Goal: Task Accomplishment & Management: Use online tool/utility

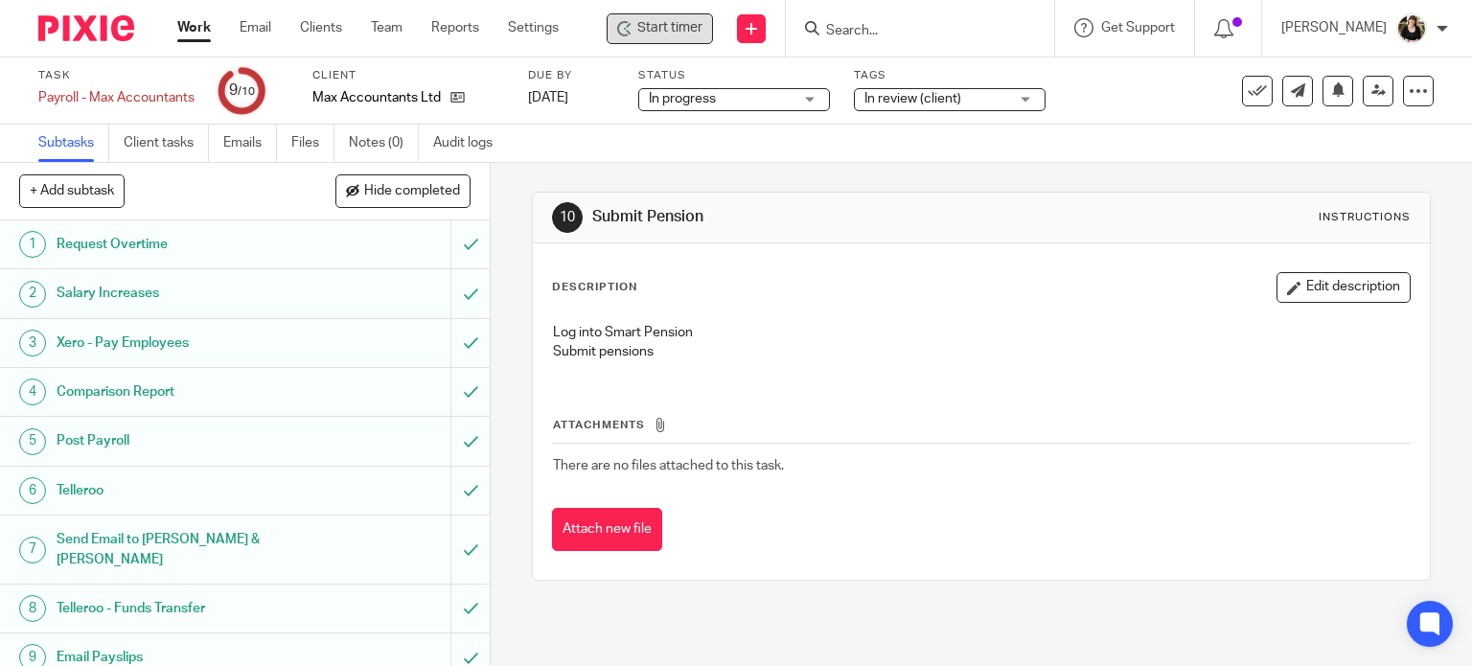
click at [675, 25] on span "Start timer" at bounding box center [669, 28] width 65 height 20
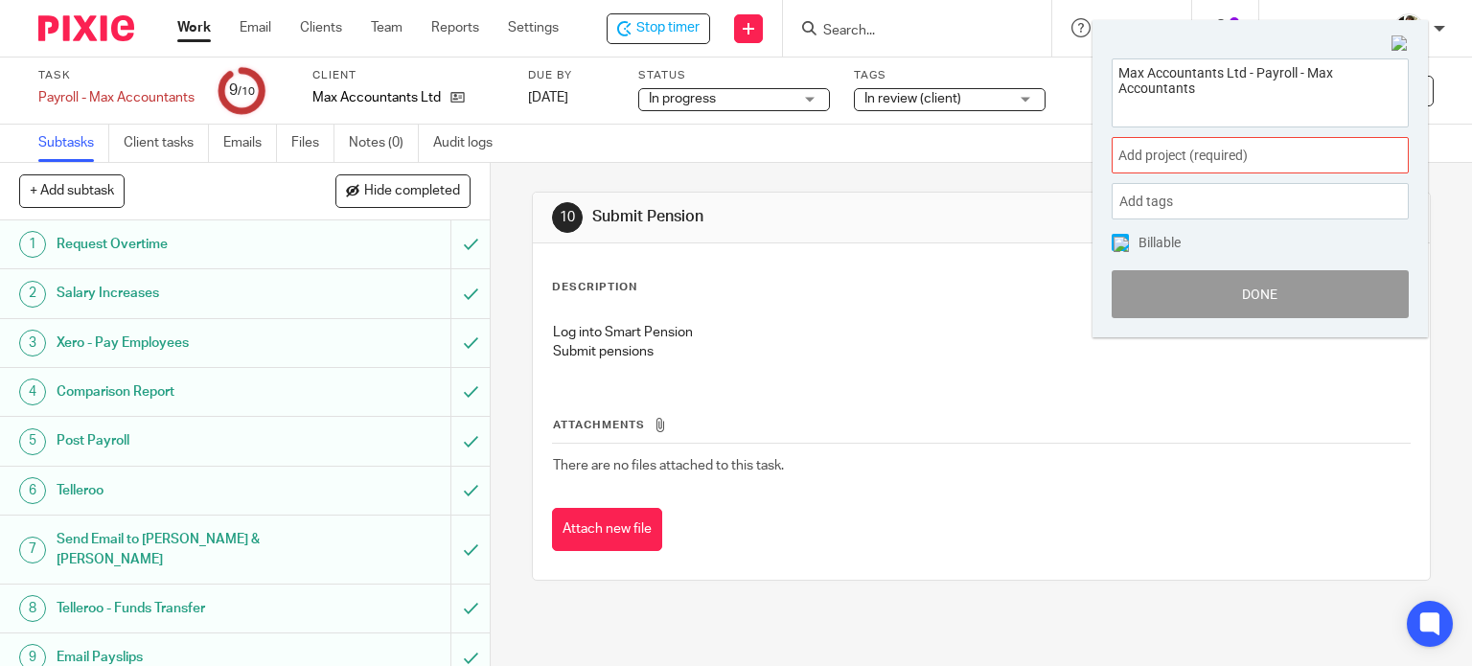
click at [1248, 158] on span "Add project (required) :" at bounding box center [1240, 156] width 242 height 20
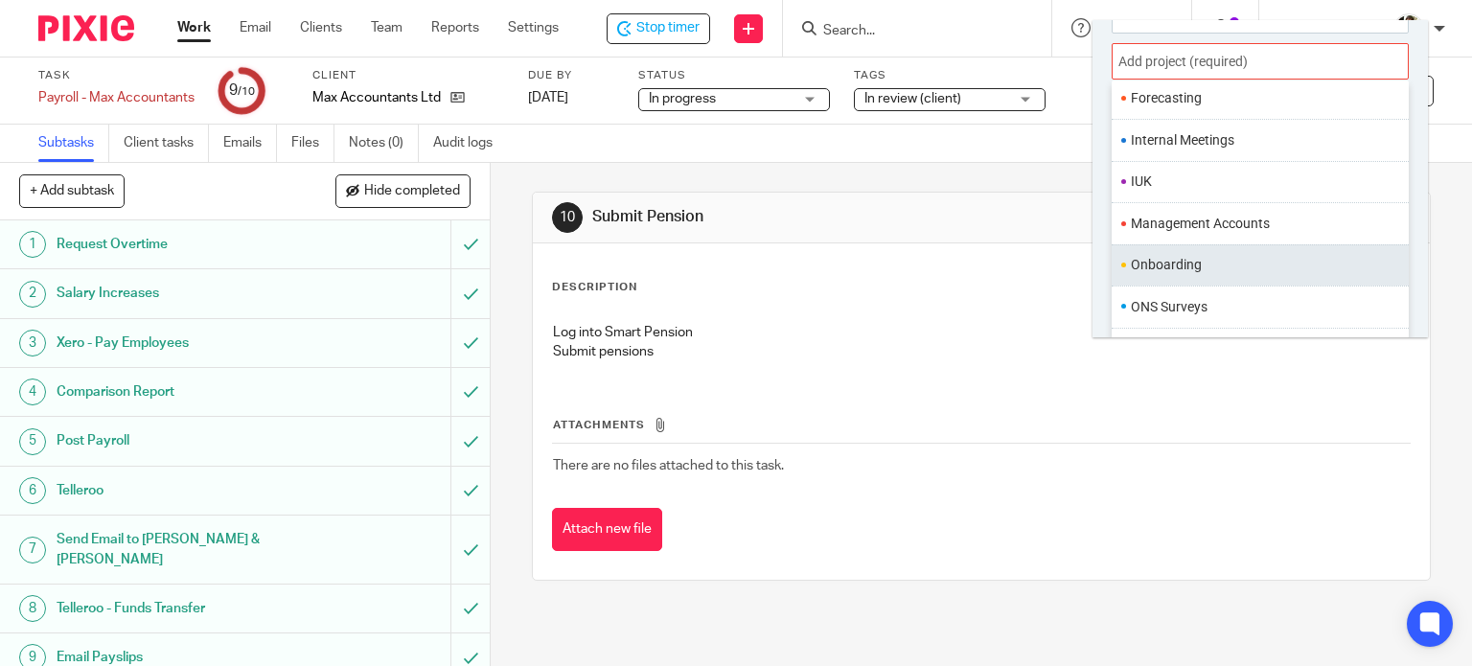
scroll to position [718, 0]
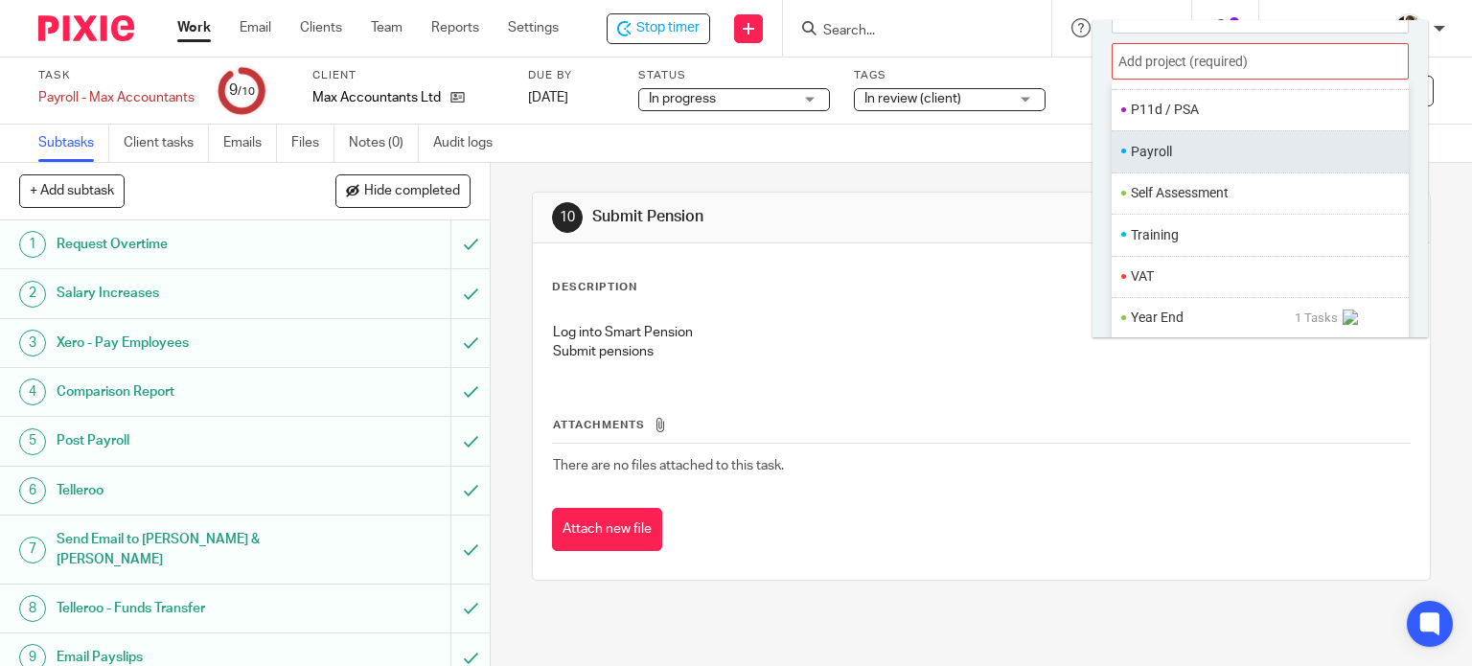
click at [1171, 159] on li "Payroll" at bounding box center [1256, 152] width 250 height 20
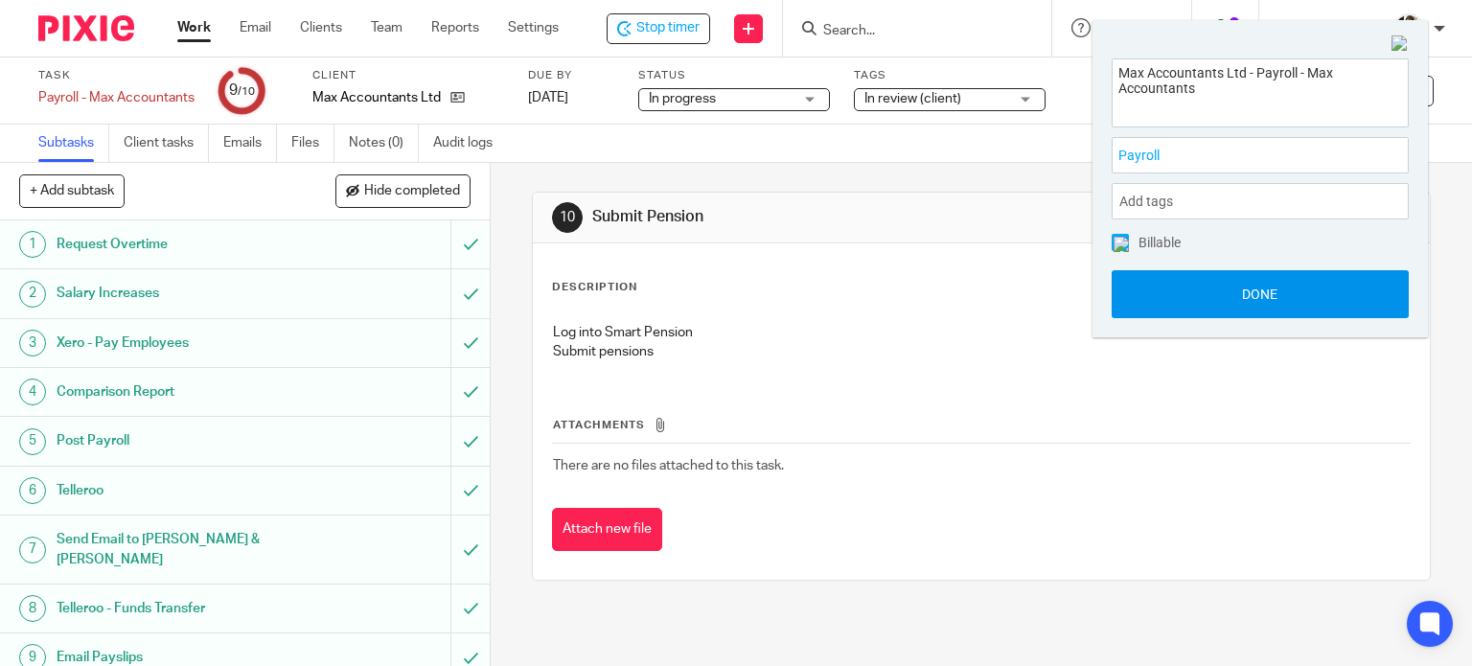
click at [1242, 290] on button "Done" at bounding box center [1260, 294] width 297 height 48
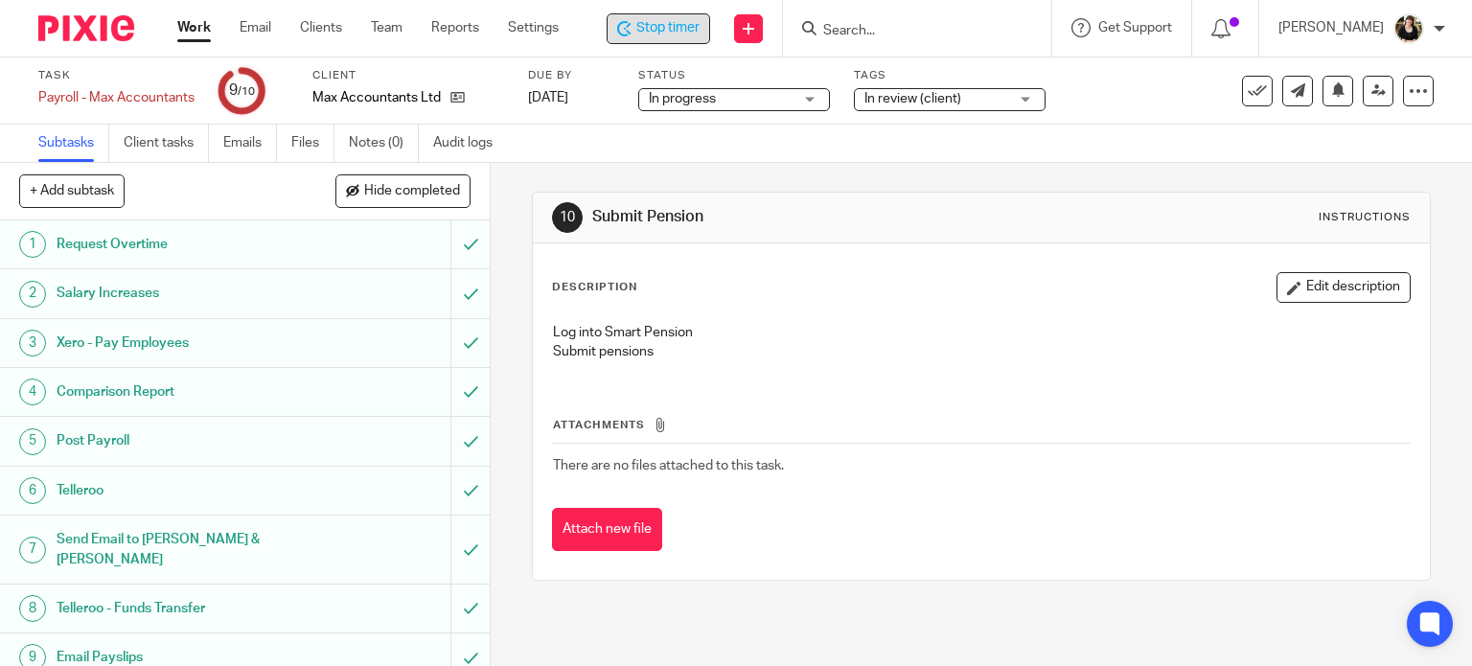
click at [675, 26] on span "Stop timer" at bounding box center [668, 28] width 63 height 20
click at [847, 26] on input "Search" at bounding box center [910, 31] width 173 height 17
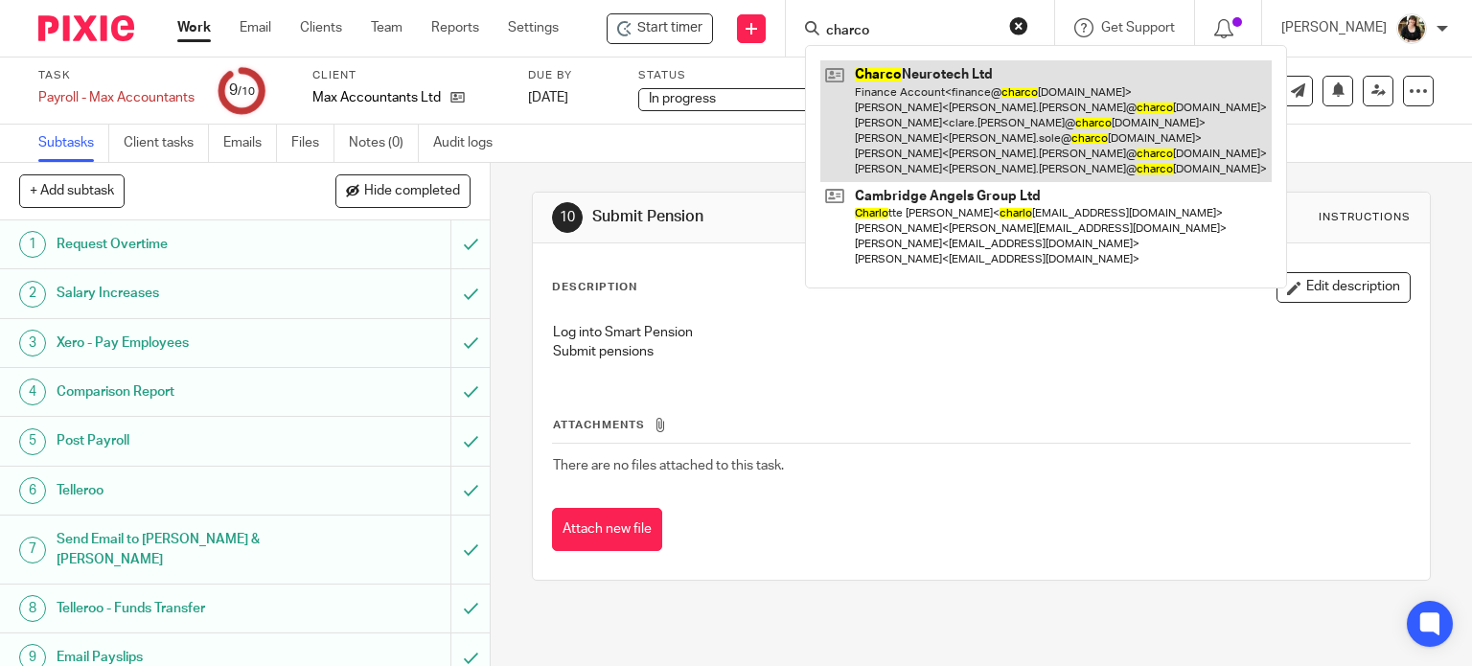
type input "charco"
click at [886, 104] on link at bounding box center [1047, 121] width 452 height 122
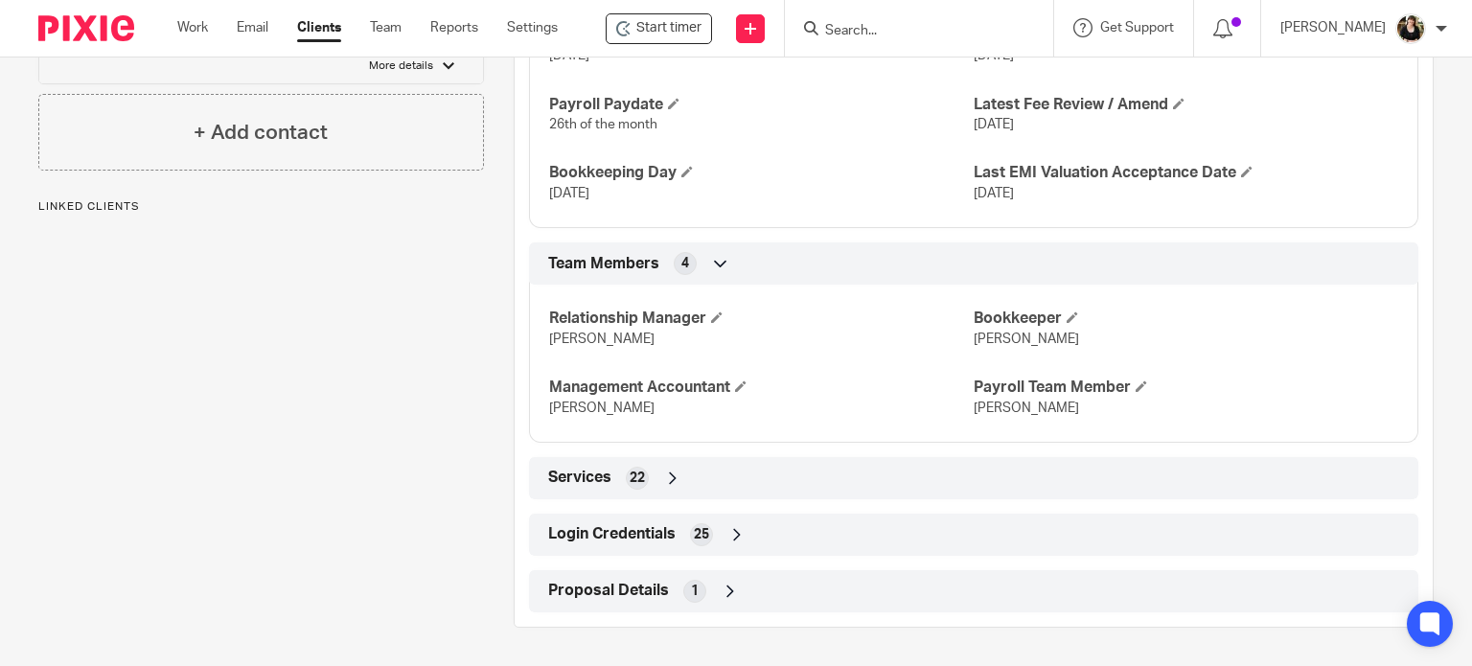
scroll to position [1487, 0]
click at [674, 539] on div "Login Credentials 25" at bounding box center [974, 535] width 861 height 33
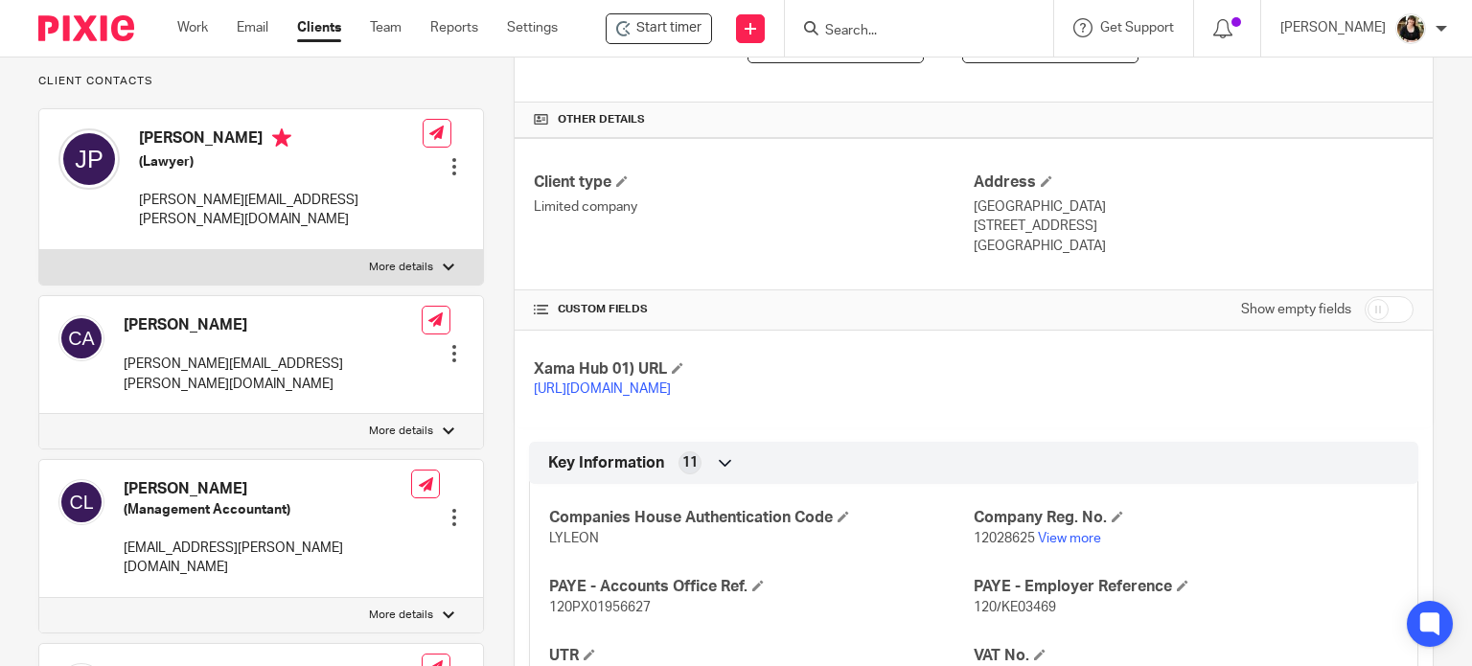
scroll to position [0, 0]
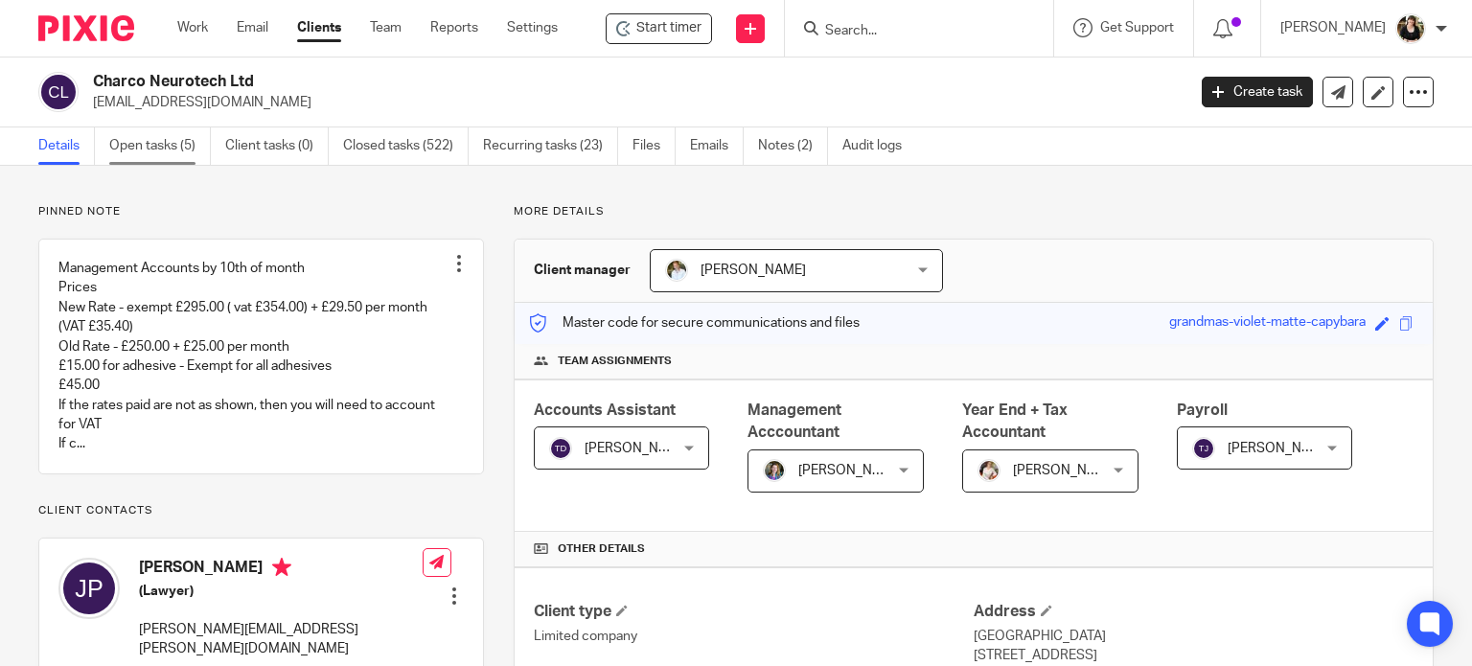
click at [138, 141] on link "Open tasks (5)" at bounding box center [160, 145] width 102 height 37
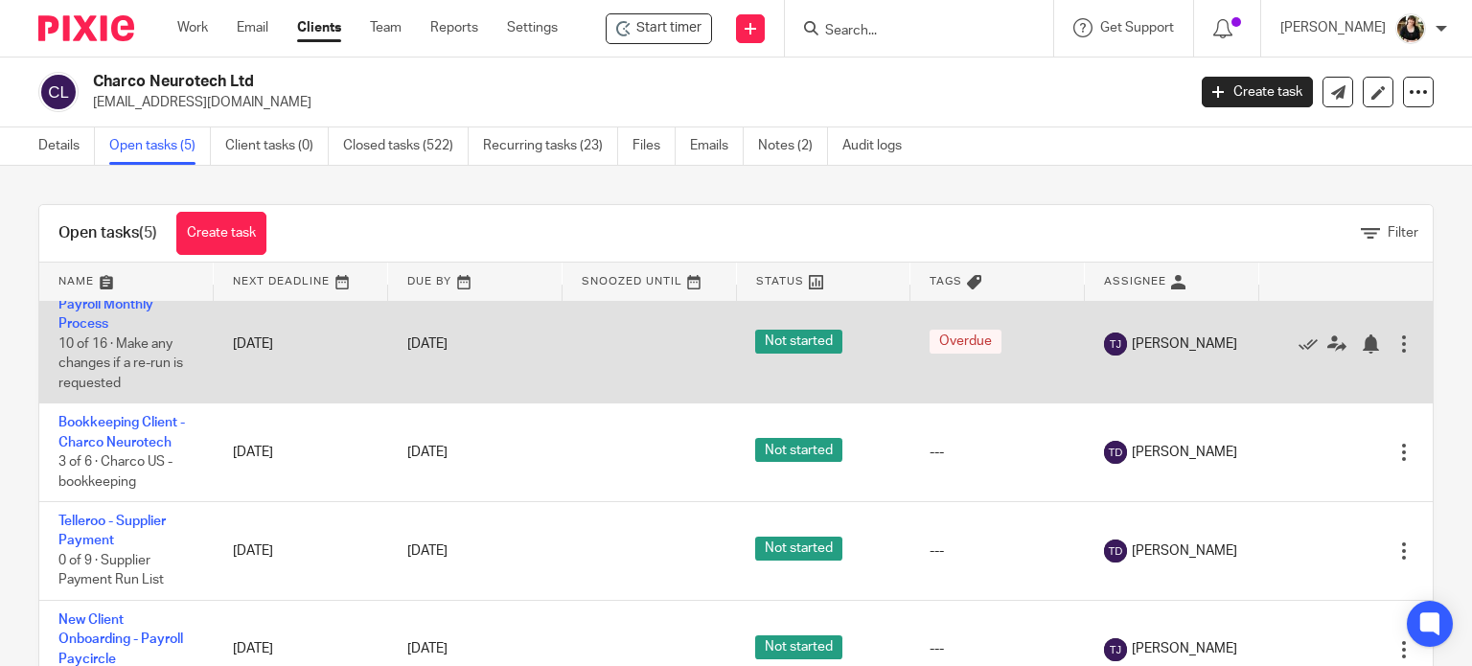
scroll to position [96, 0]
click at [136, 434] on td "Bookkeeping Client - Charco Neurotech 3 of 6 · Charco US - bookkeeping" at bounding box center [126, 452] width 174 height 99
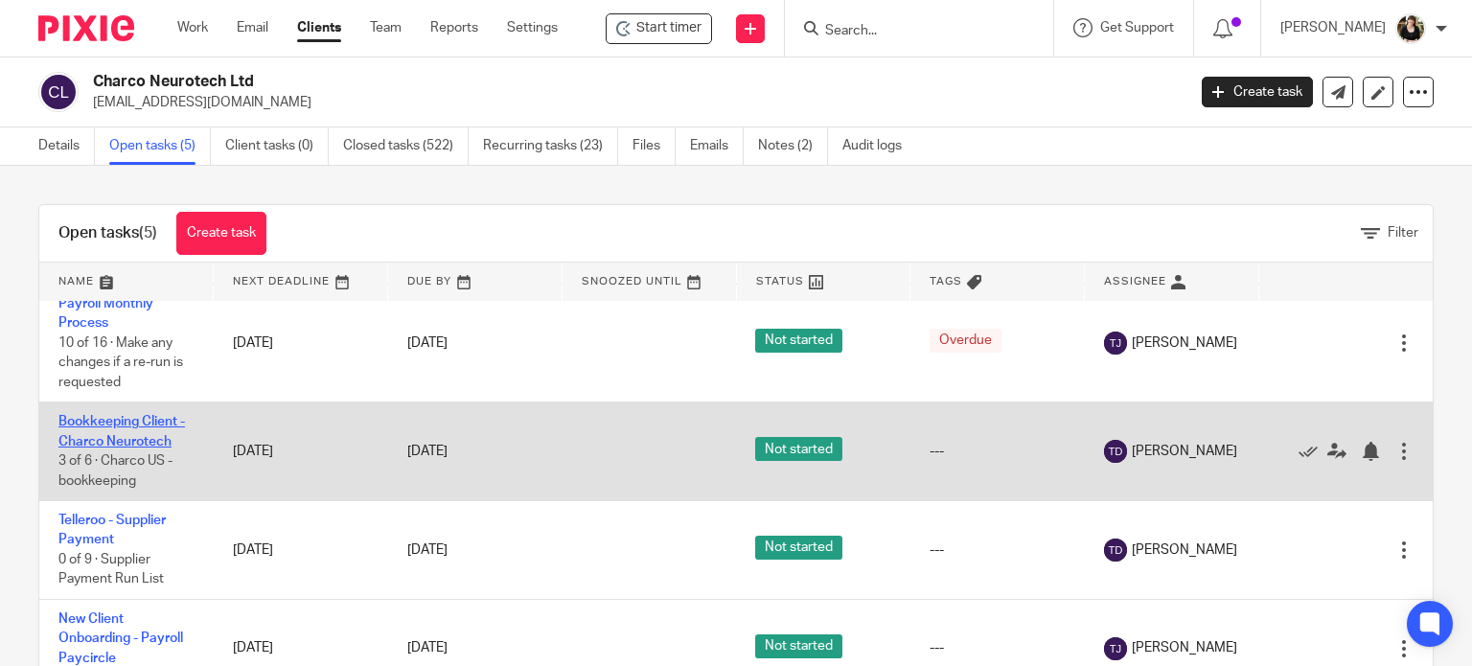
click at [138, 425] on link "Bookkeeping Client - Charco Neurotech" at bounding box center [121, 431] width 127 height 33
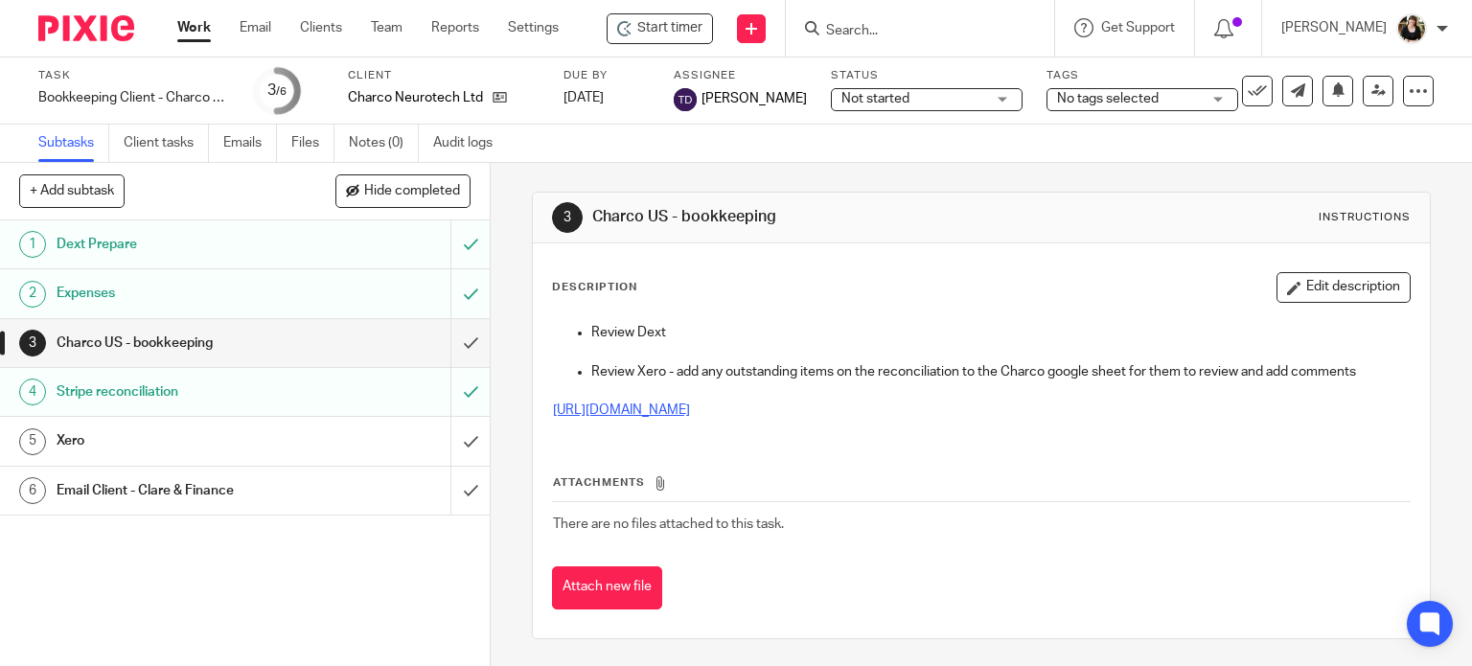
click at [611, 405] on link "https://docs.google.com/spreadsheets/d/1F7zBJDwIXN--YcBBIfs6tws7i4n73fYE/edit#g…" at bounding box center [621, 410] width 137 height 13
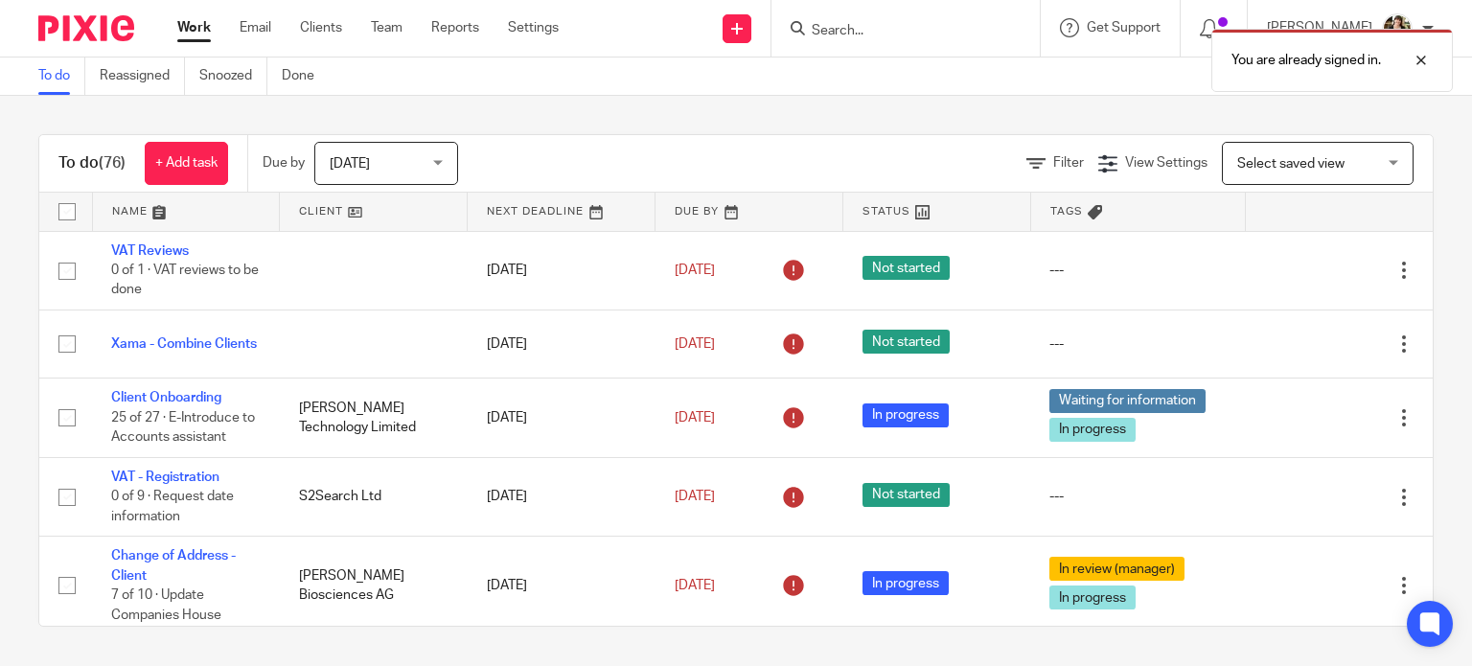
click at [836, 42] on div "You are already signed in." at bounding box center [1094, 55] width 717 height 73
click at [837, 31] on div "You are already signed in." at bounding box center [1094, 55] width 717 height 73
click at [1431, 65] on div at bounding box center [1407, 60] width 52 height 23
click at [939, 22] on form at bounding box center [912, 28] width 204 height 24
click at [918, 29] on input "Search" at bounding box center [896, 31] width 173 height 17
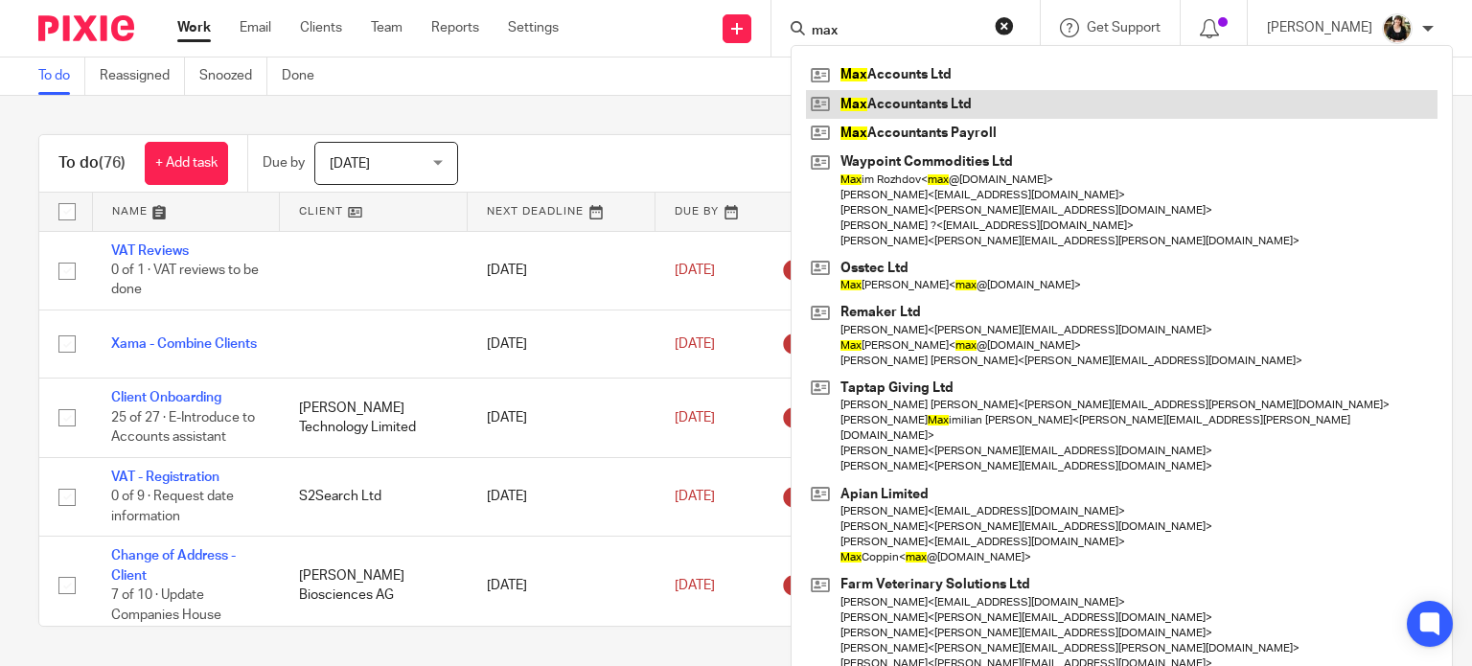
type input "max"
click at [897, 110] on link at bounding box center [1122, 104] width 632 height 29
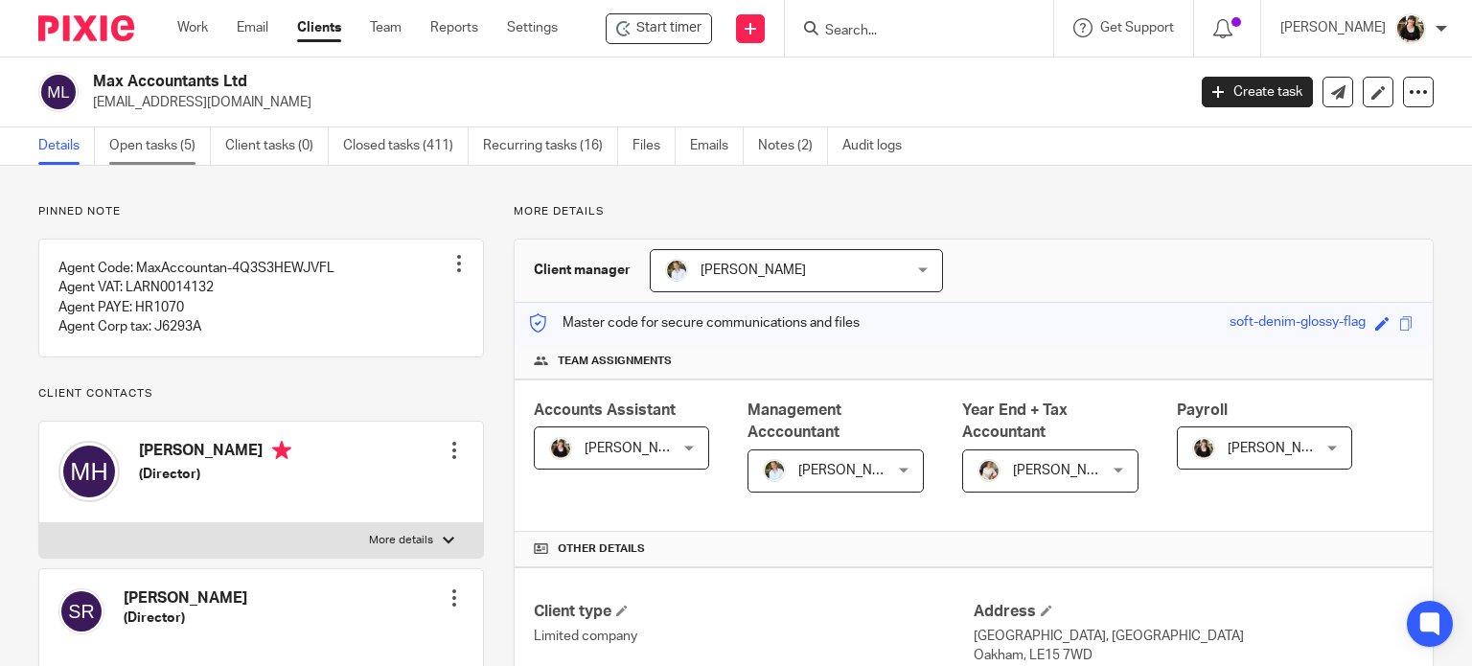
click at [153, 146] on link "Open tasks (5)" at bounding box center [160, 145] width 102 height 37
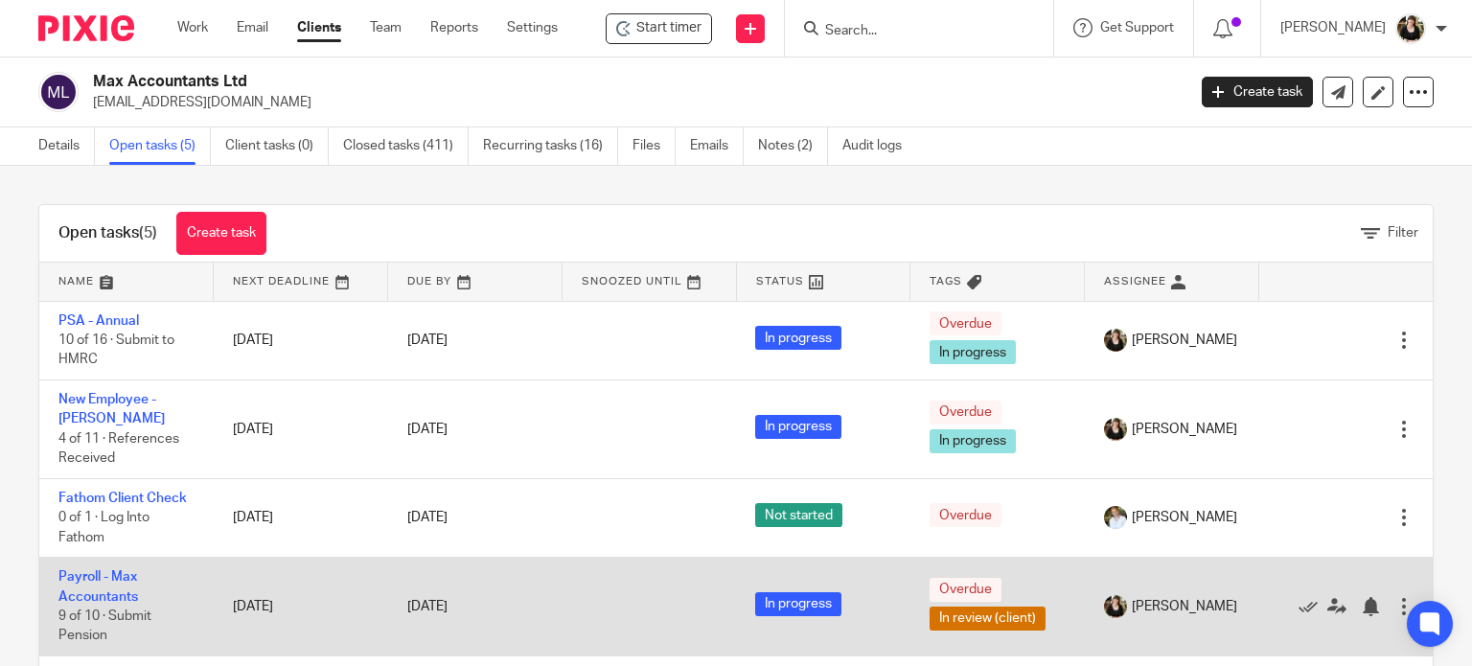
click at [107, 588] on td "Payroll - Max Accountants 9 of 10 · Submit Pension" at bounding box center [126, 607] width 174 height 99
click at [107, 581] on link "Payroll - Max Accountants" at bounding box center [98, 586] width 80 height 33
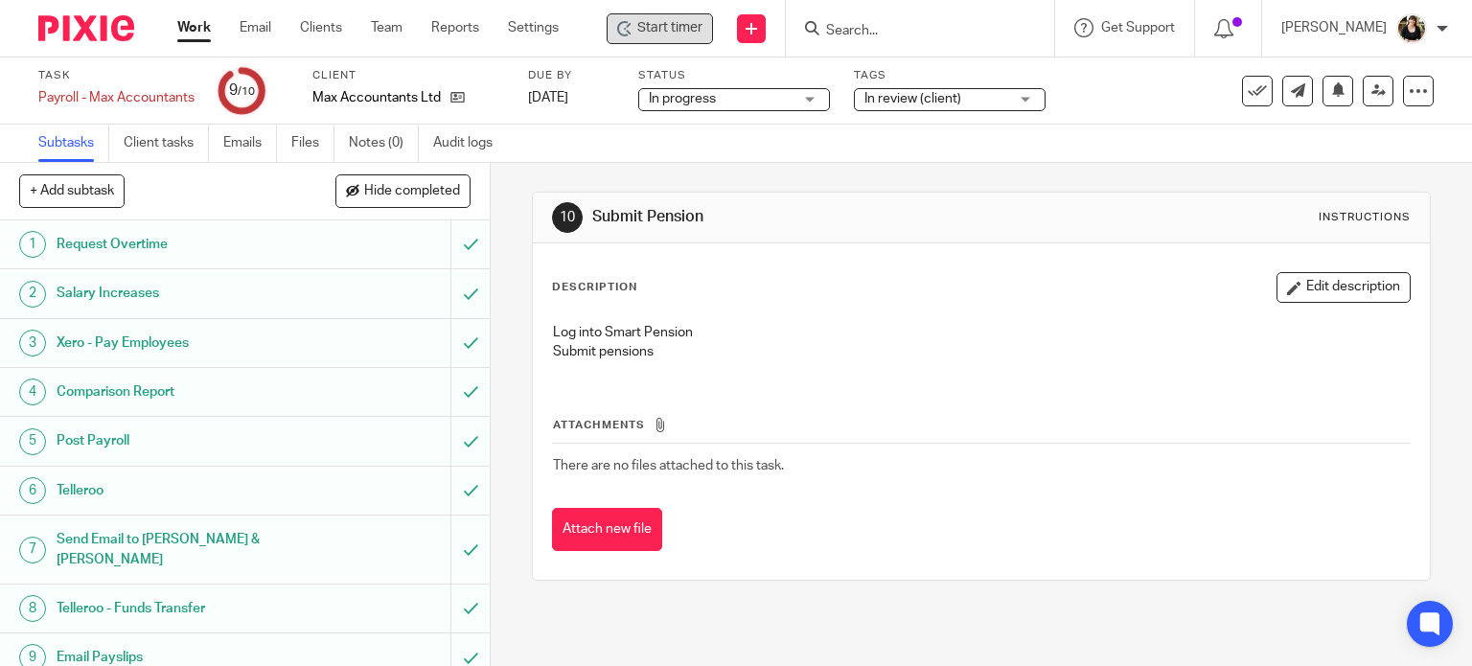
click at [694, 32] on span "Start timer" at bounding box center [669, 28] width 65 height 20
click at [675, 33] on span "Start timer" at bounding box center [669, 28] width 65 height 20
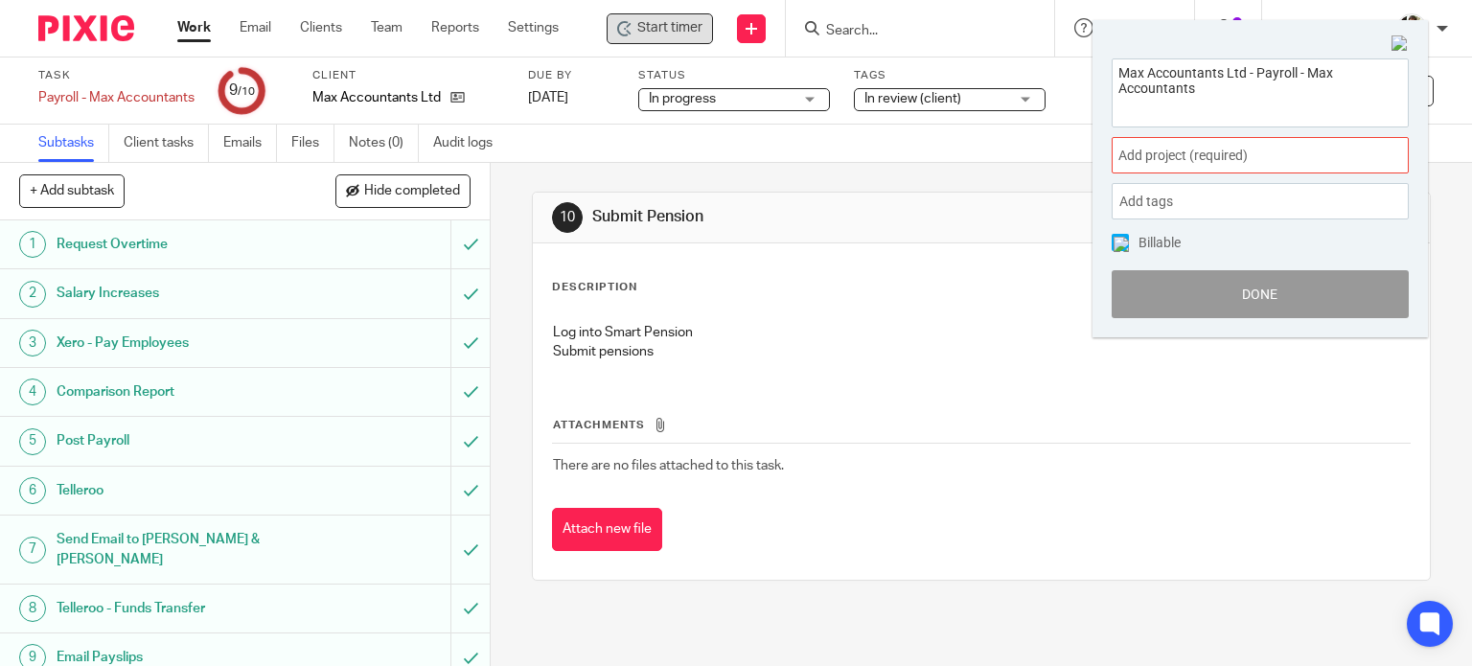
click at [1154, 160] on span "Add project (required) :" at bounding box center [1240, 156] width 242 height 20
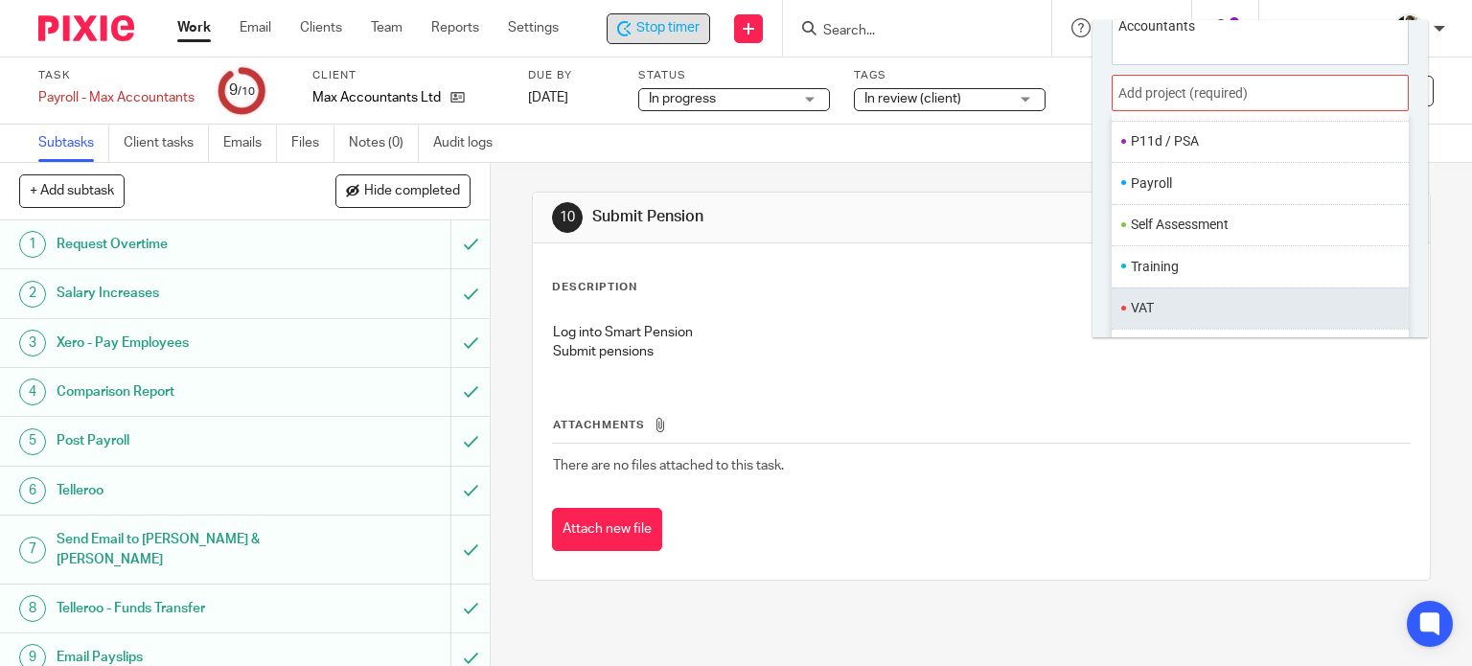
scroll to position [94, 0]
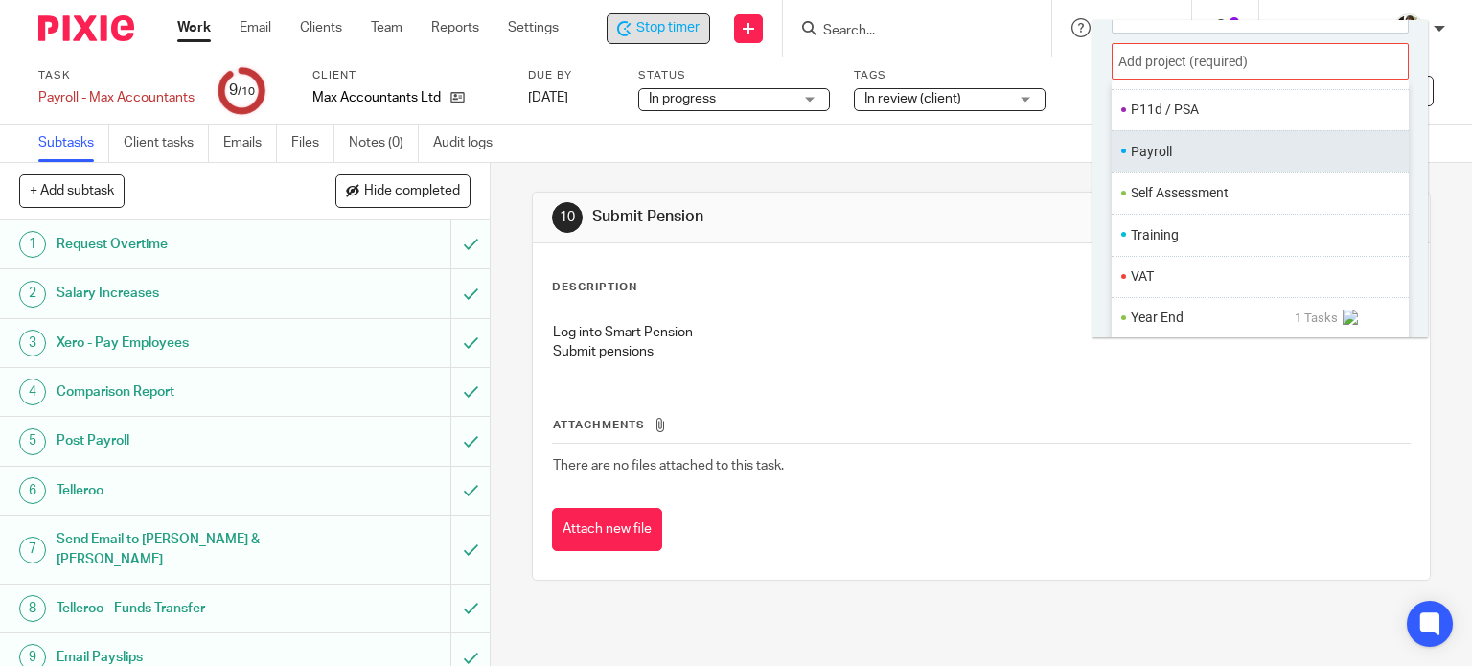
click at [1163, 158] on li "Payroll" at bounding box center [1256, 152] width 250 height 20
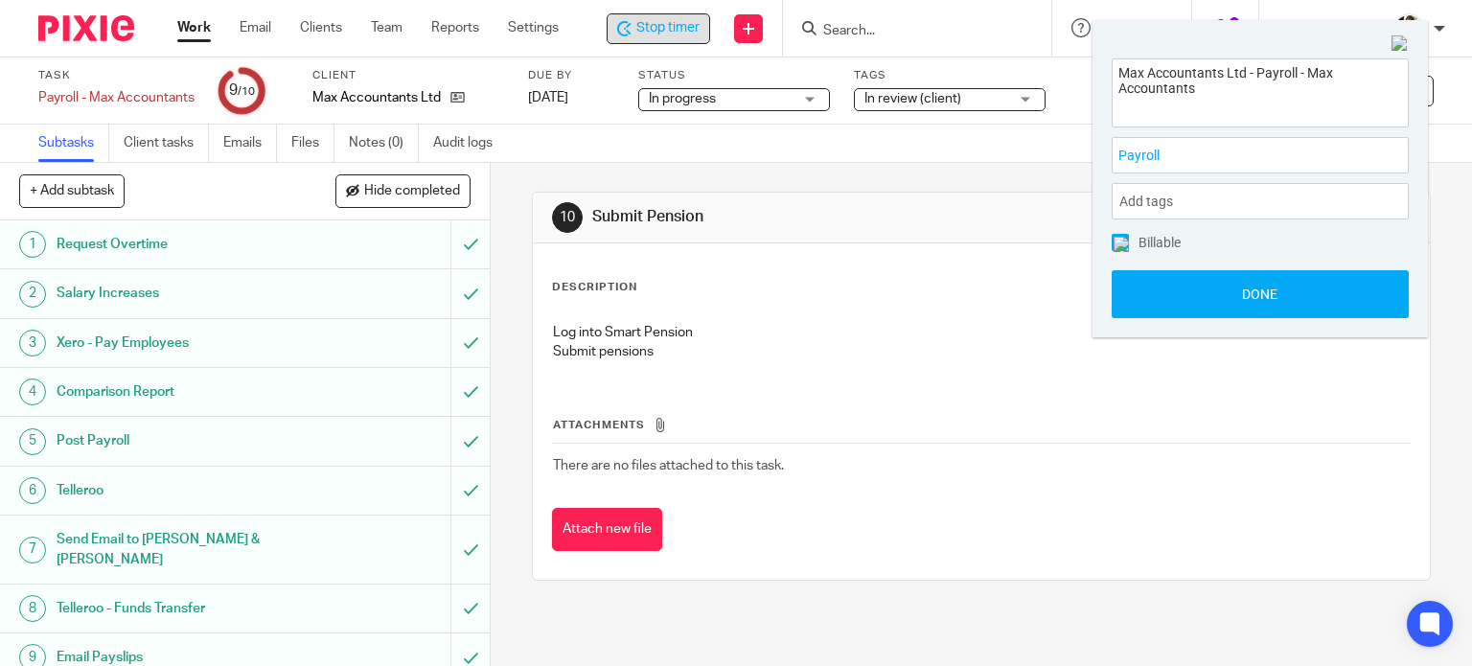
scroll to position [0, 0]
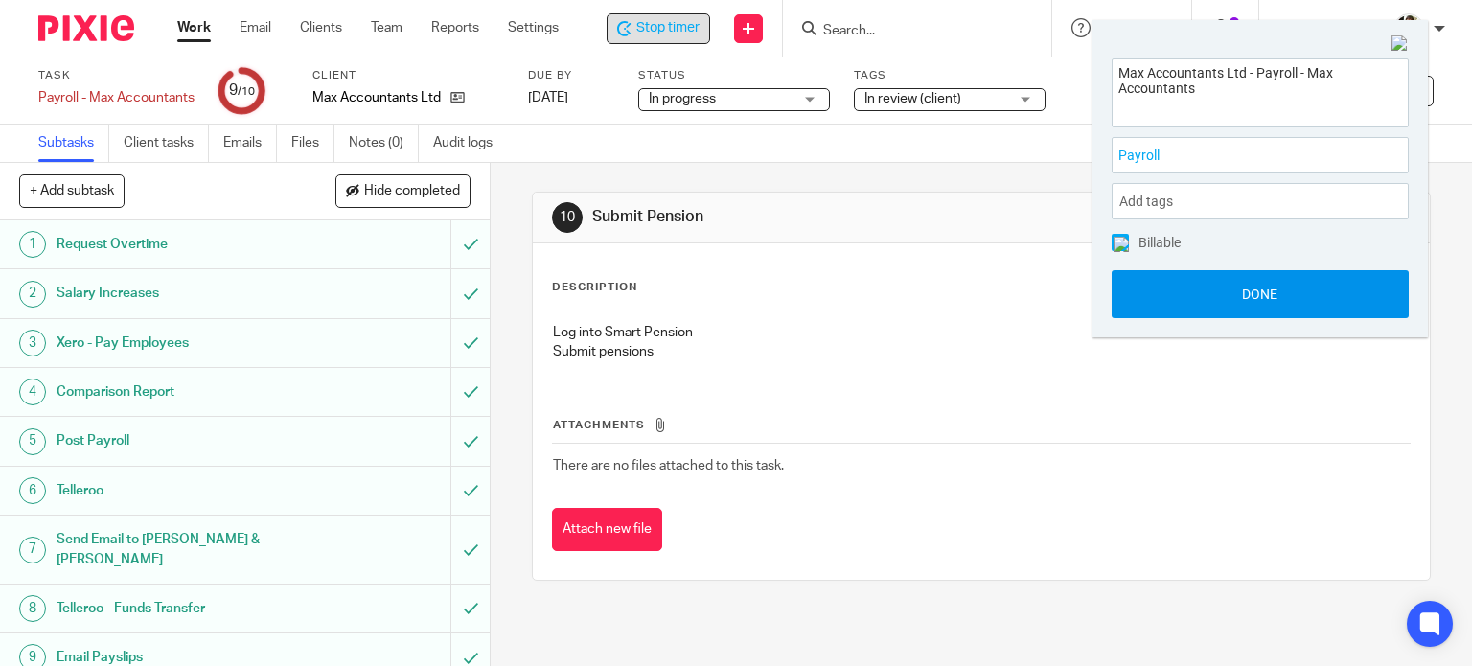
click at [1219, 307] on button "Done" at bounding box center [1260, 294] width 297 height 48
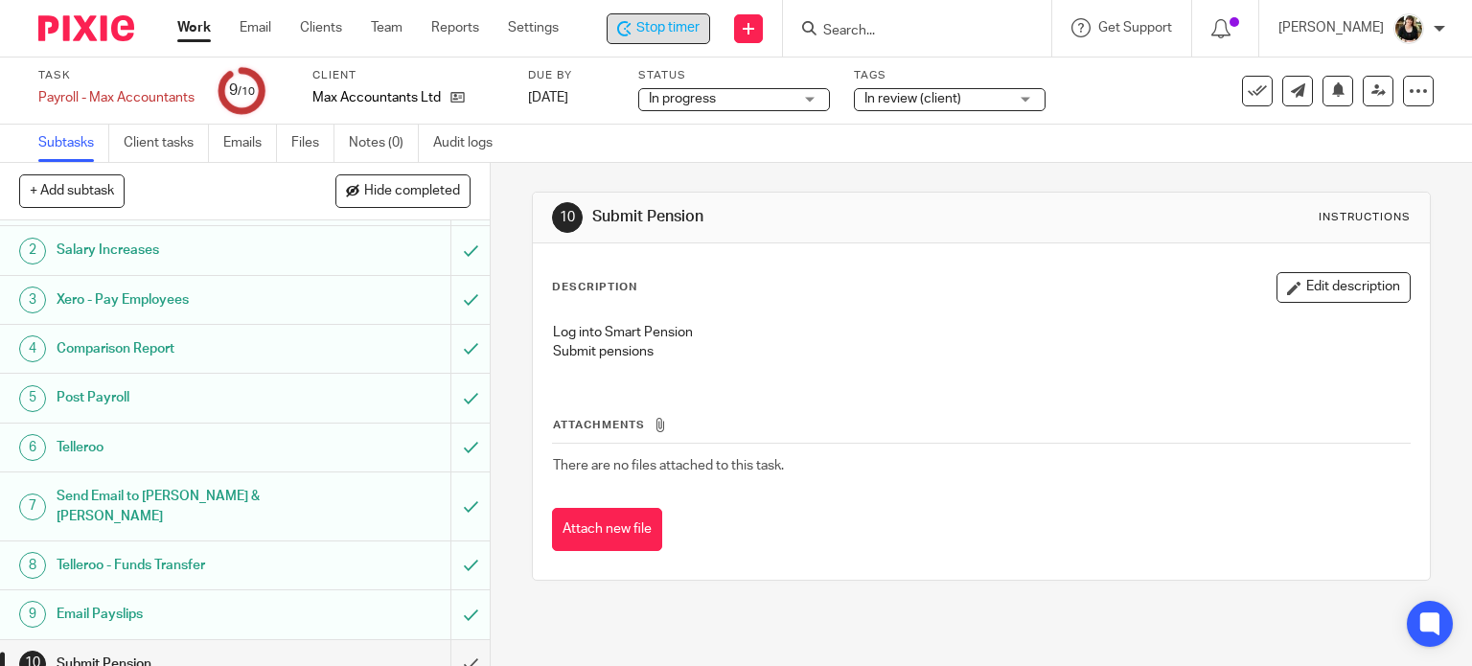
scroll to position [44, 0]
click at [447, 639] on input "submit" at bounding box center [245, 663] width 490 height 48
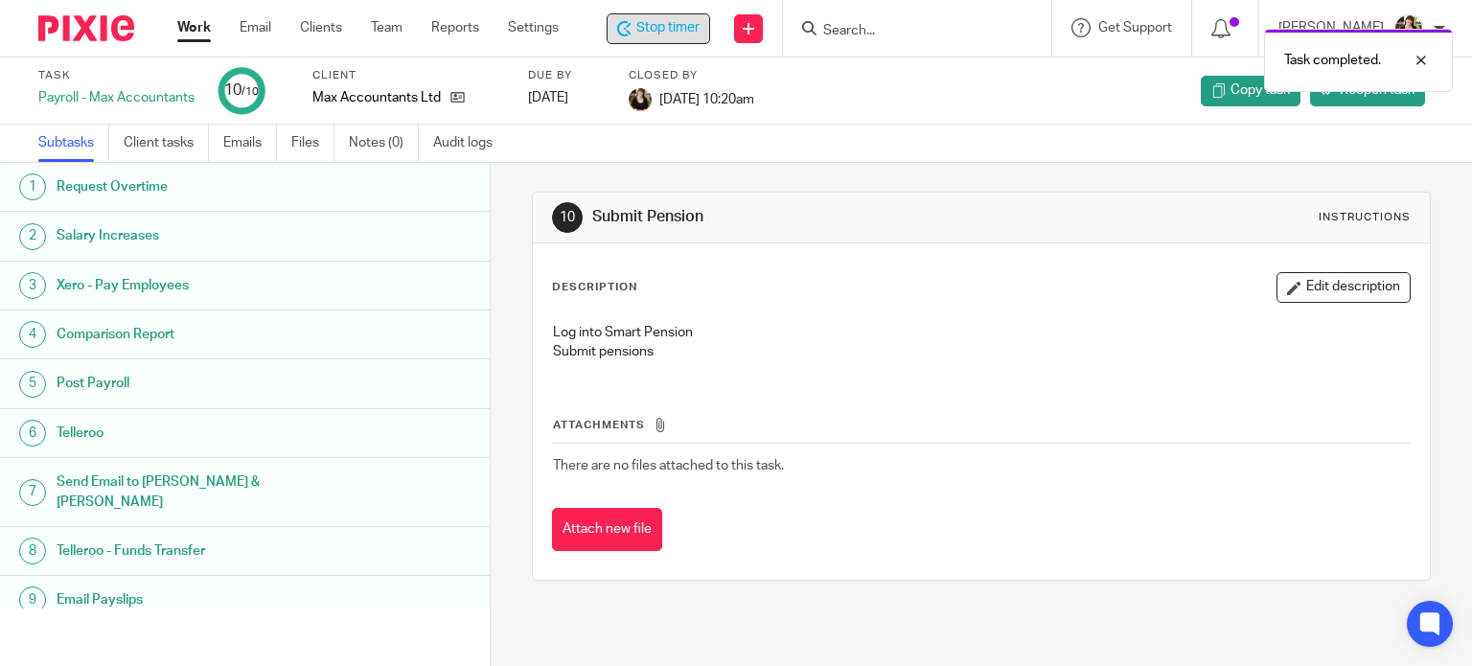
click at [679, 30] on span "Stop timer" at bounding box center [668, 28] width 63 height 20
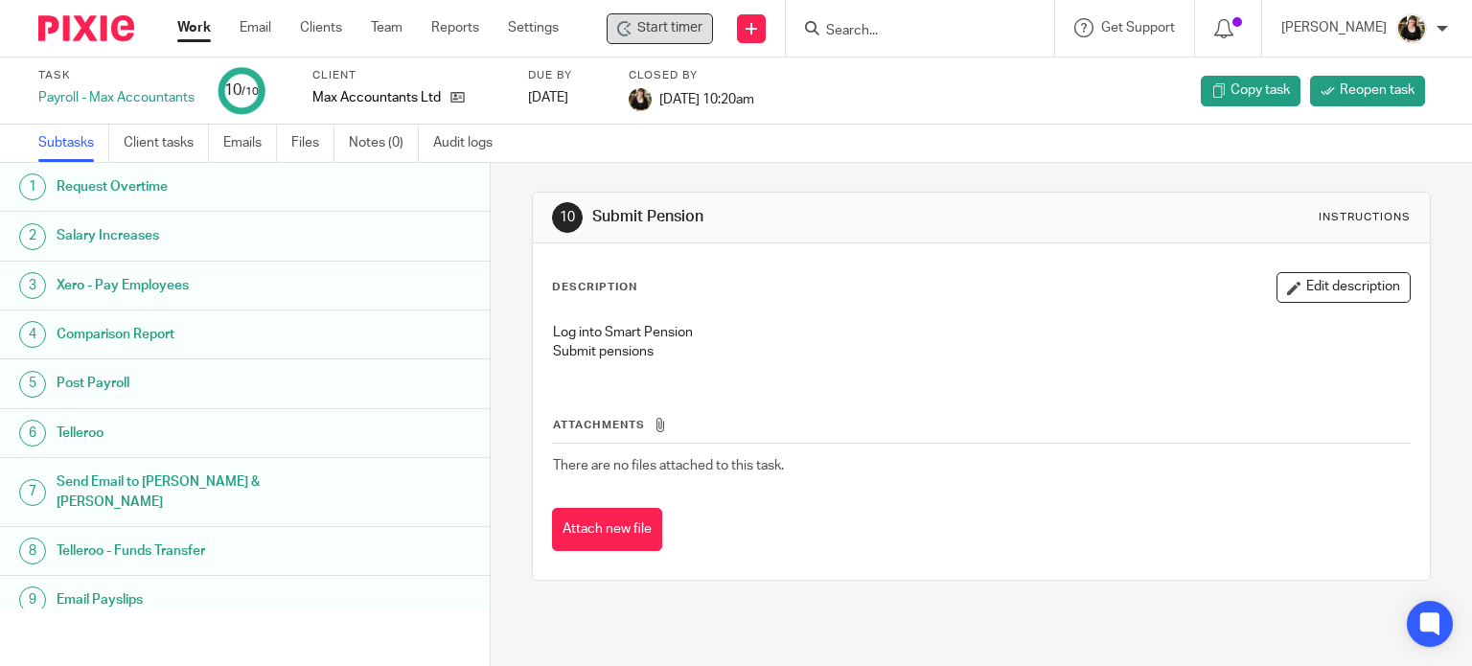
click at [864, 38] on input "Search" at bounding box center [910, 31] width 173 height 17
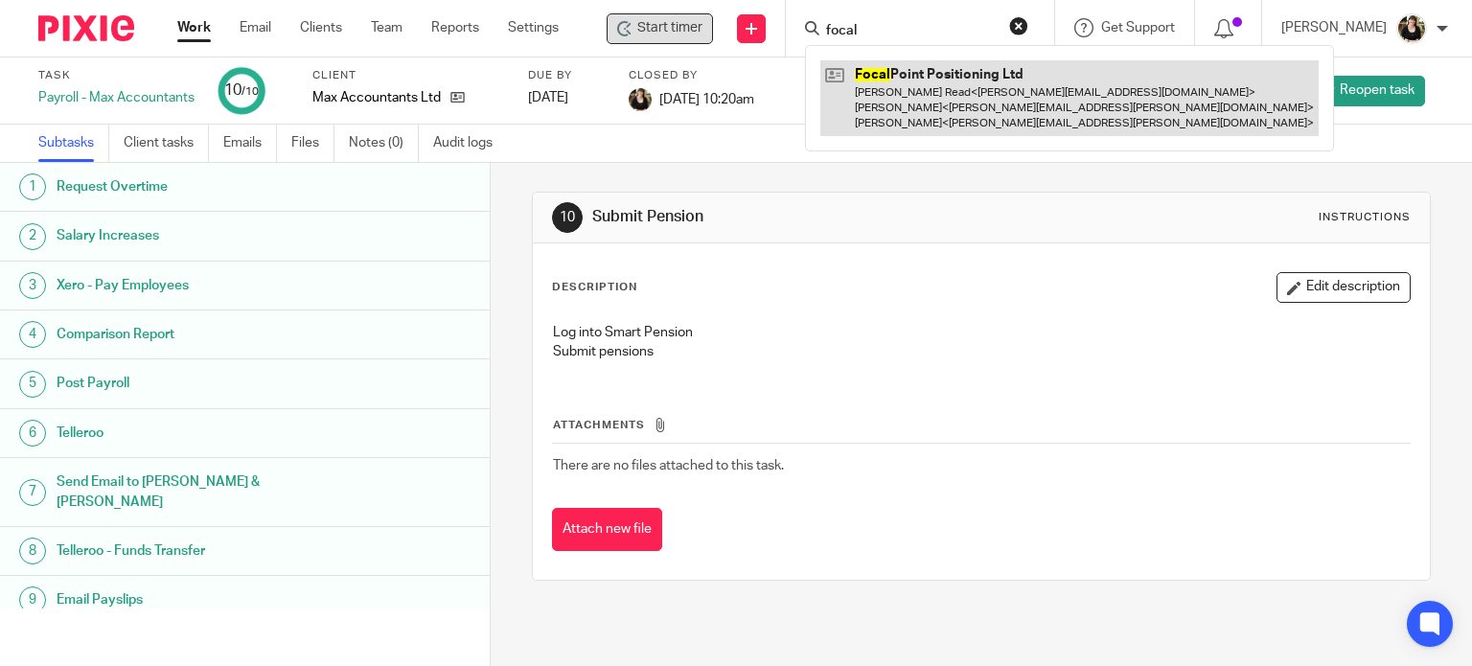
type input "focal"
click at [874, 79] on link at bounding box center [1070, 98] width 498 height 76
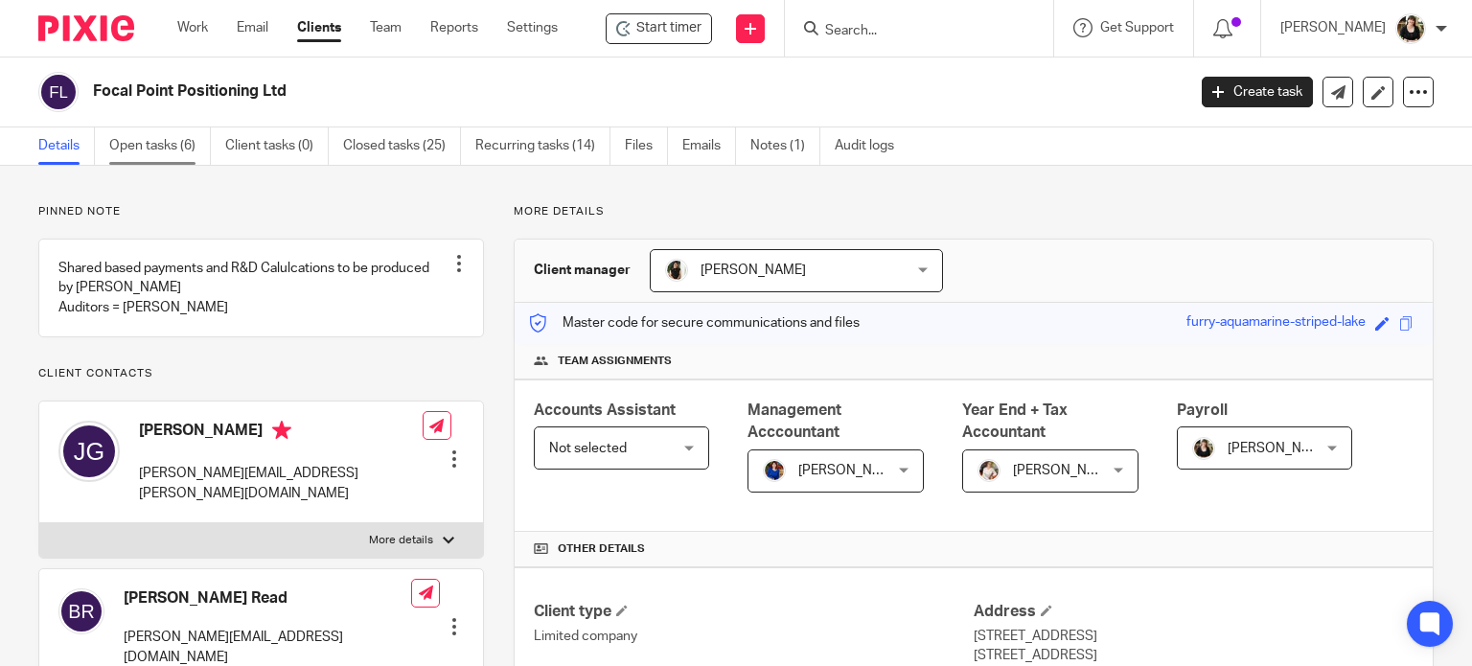
click at [165, 133] on link "Open tasks (6)" at bounding box center [160, 145] width 102 height 37
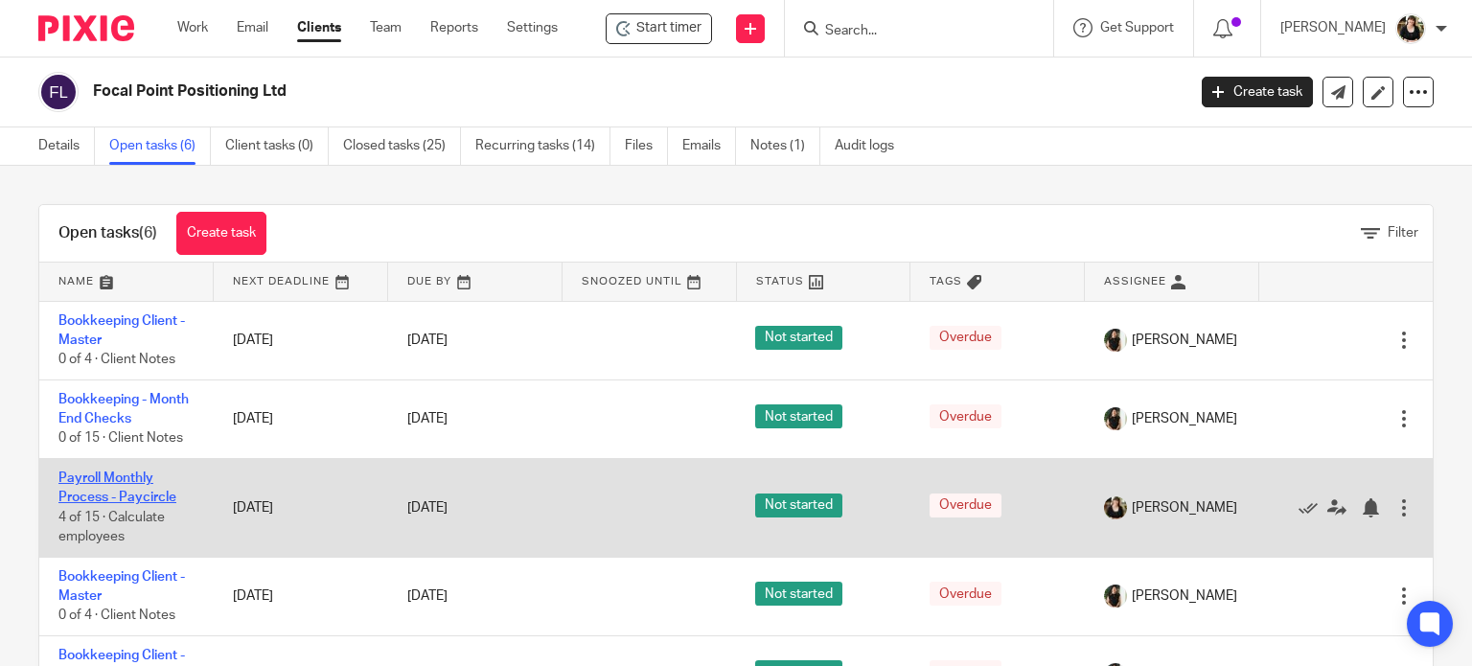
click at [121, 483] on link "Payroll Monthly Process - Paycircle" at bounding box center [117, 488] width 118 height 33
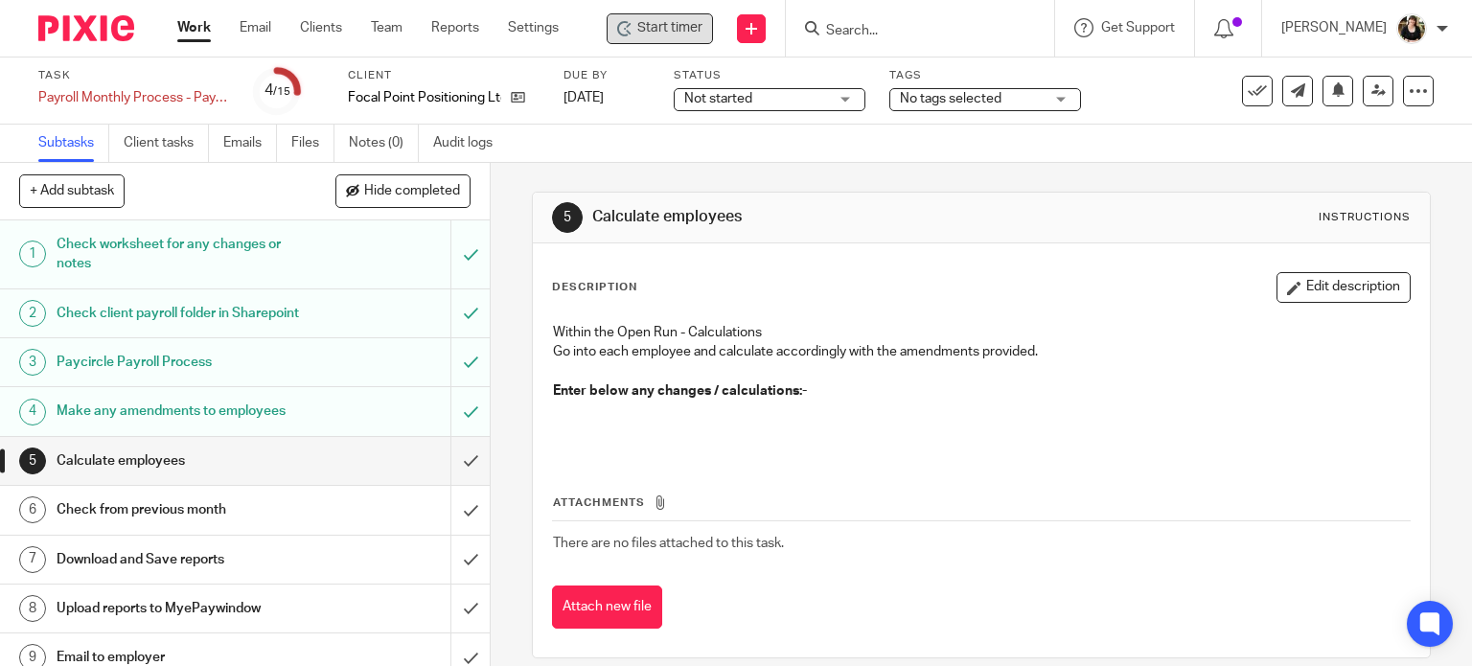
click at [647, 33] on span "Start timer" at bounding box center [669, 28] width 65 height 20
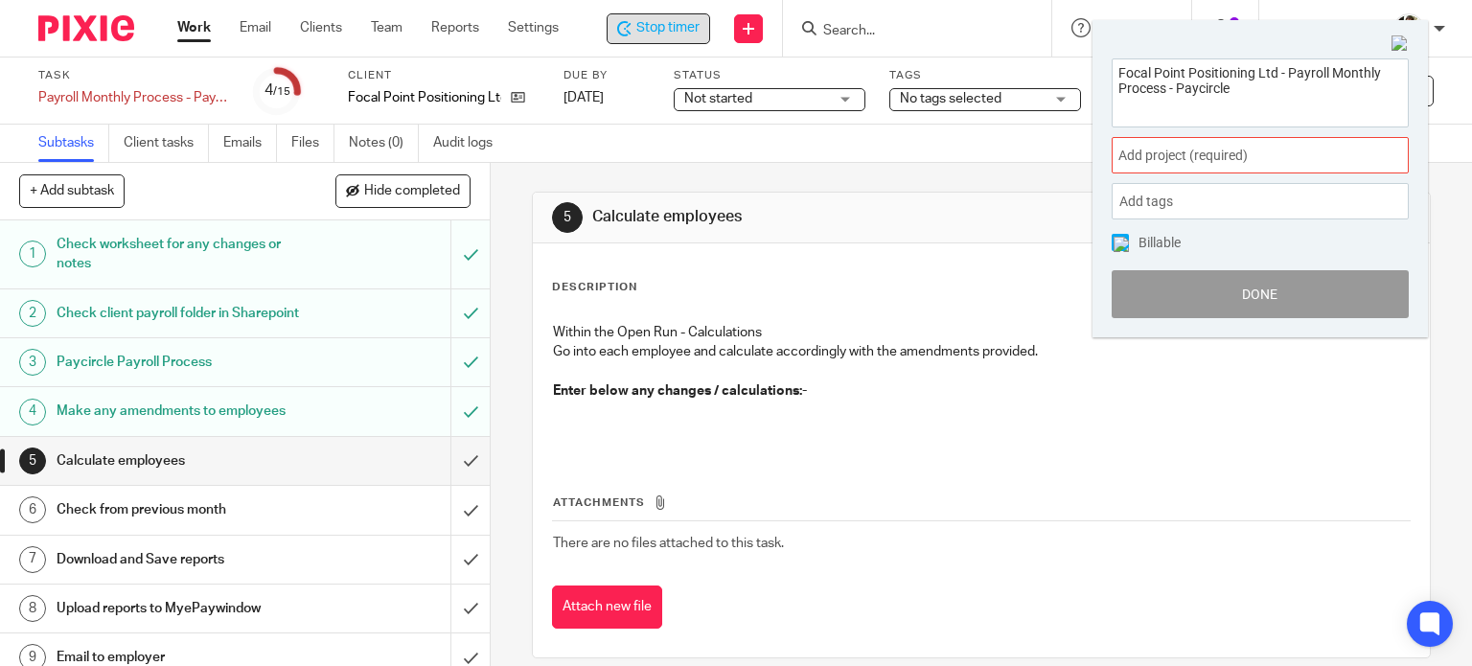
click at [1252, 156] on span "Add project (required) :" at bounding box center [1240, 156] width 242 height 20
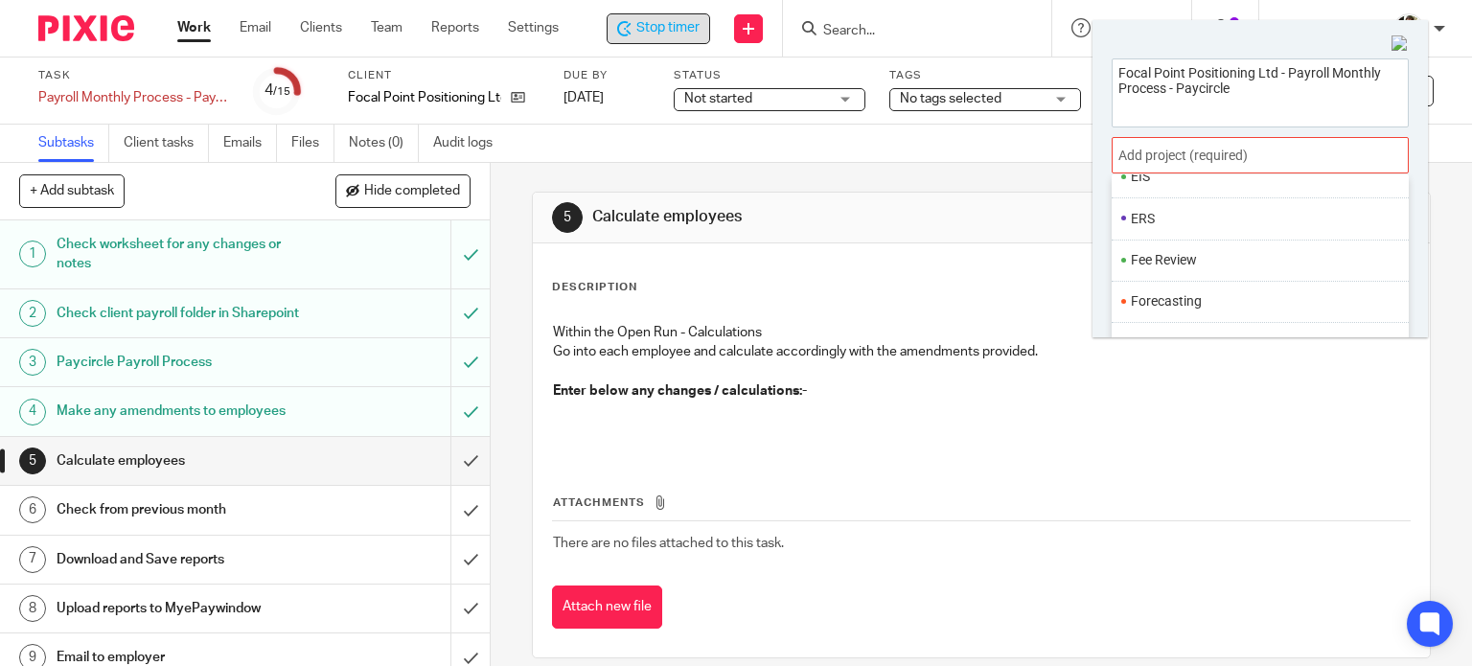
scroll to position [671, 0]
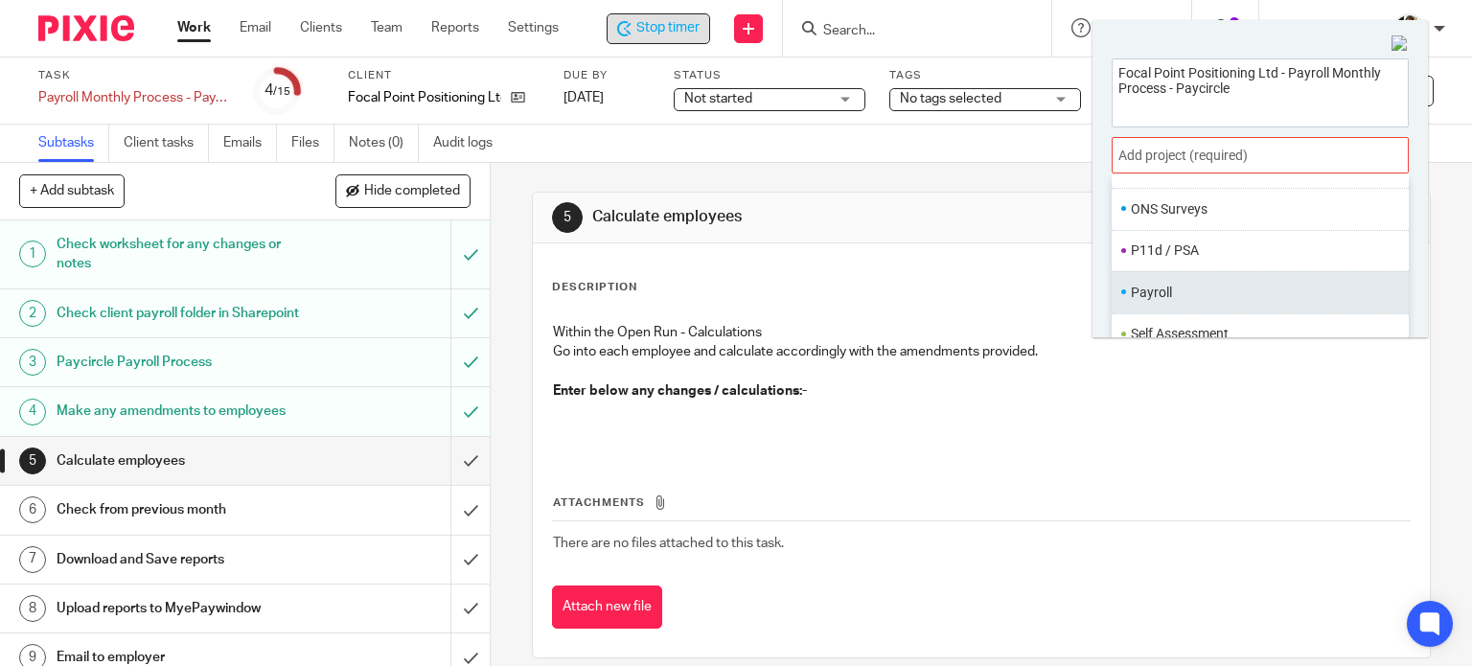
click at [1172, 280] on ul "Payroll" at bounding box center [1260, 291] width 297 height 41
click at [1190, 292] on li "Payroll" at bounding box center [1256, 293] width 250 height 20
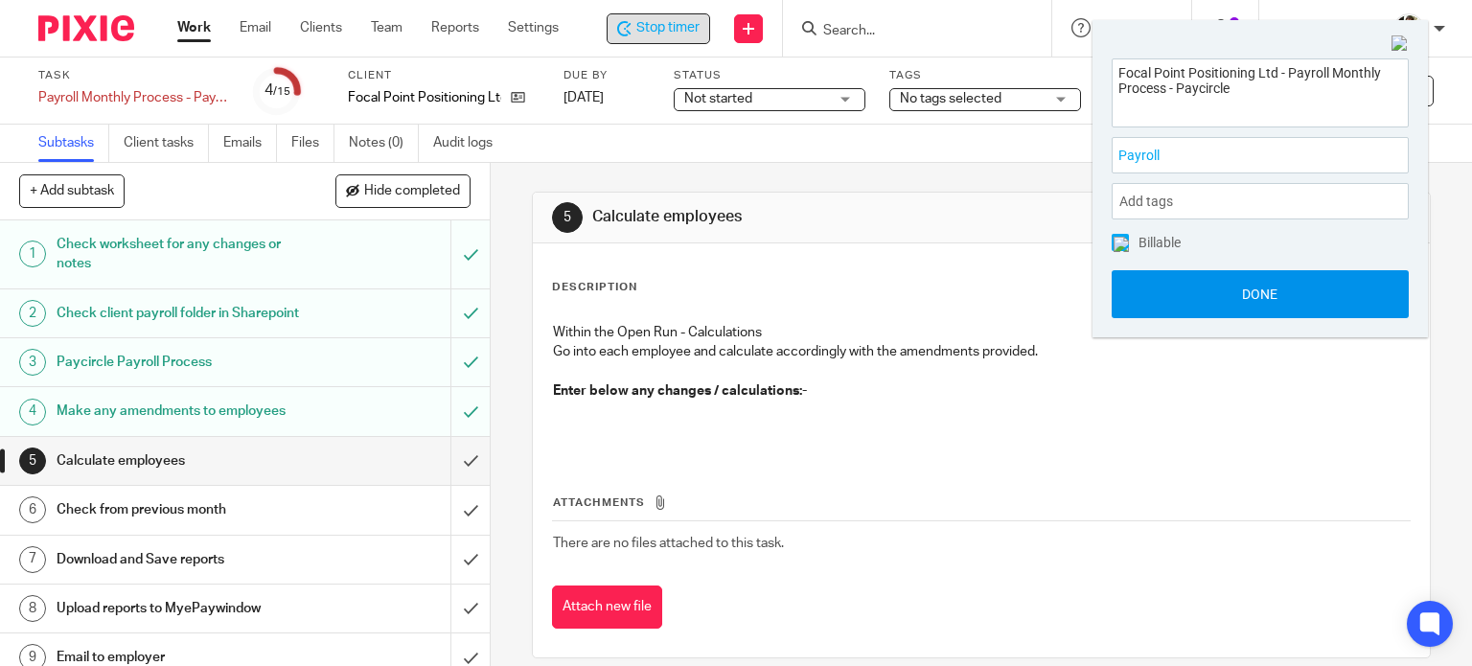
click at [1254, 313] on button "Done" at bounding box center [1260, 294] width 297 height 48
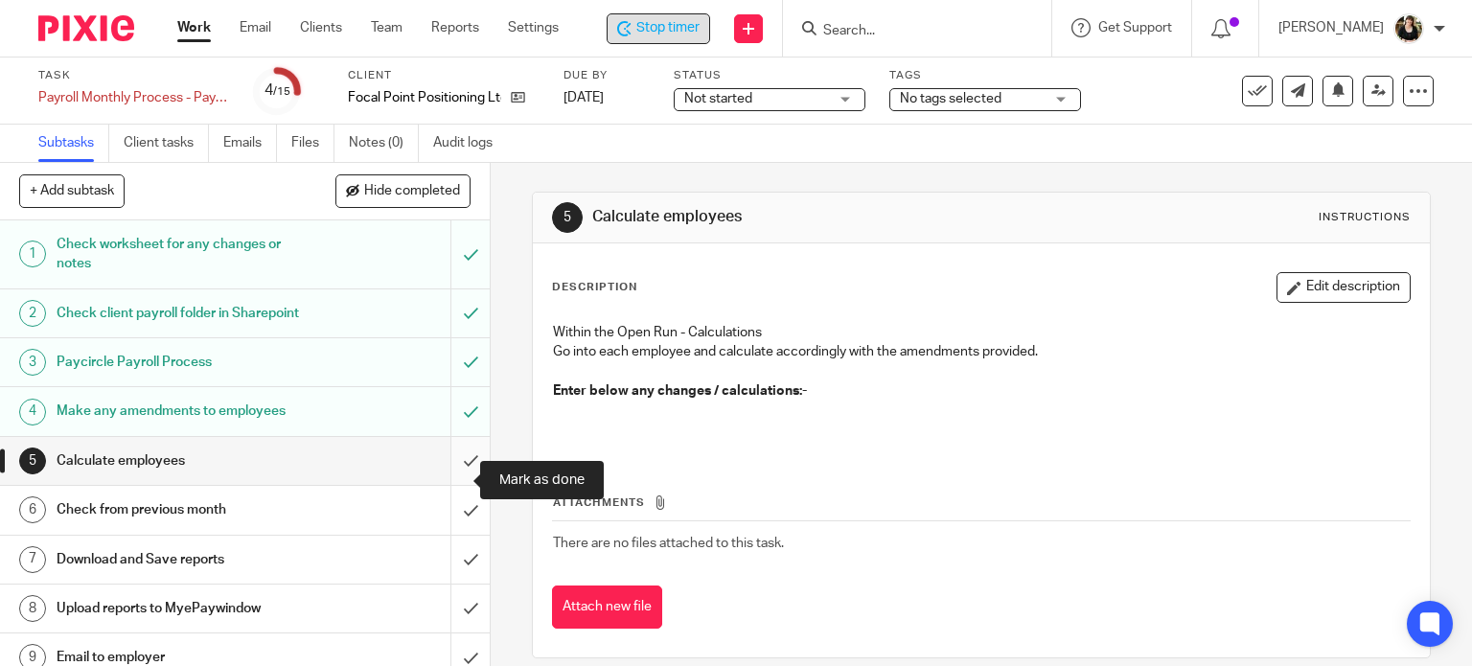
click at [451, 483] on input "submit" at bounding box center [245, 461] width 490 height 48
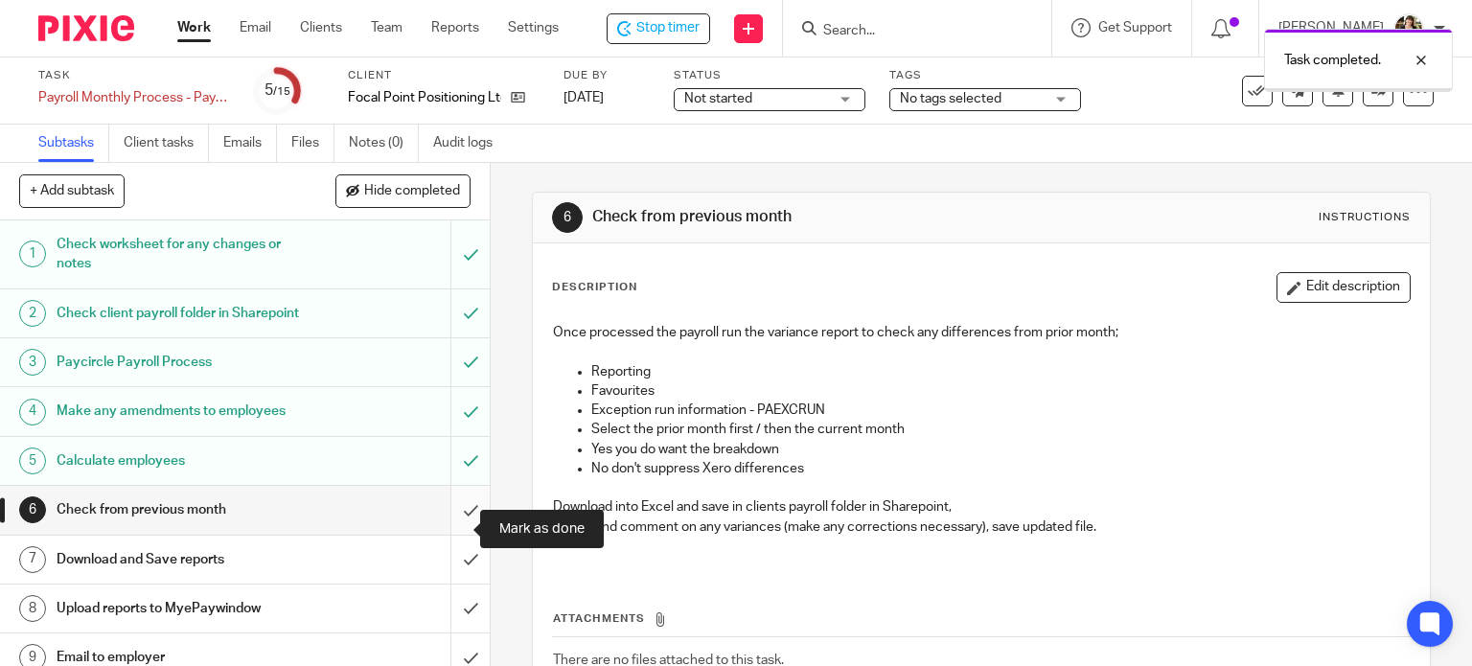
click at [452, 528] on input "submit" at bounding box center [245, 510] width 490 height 48
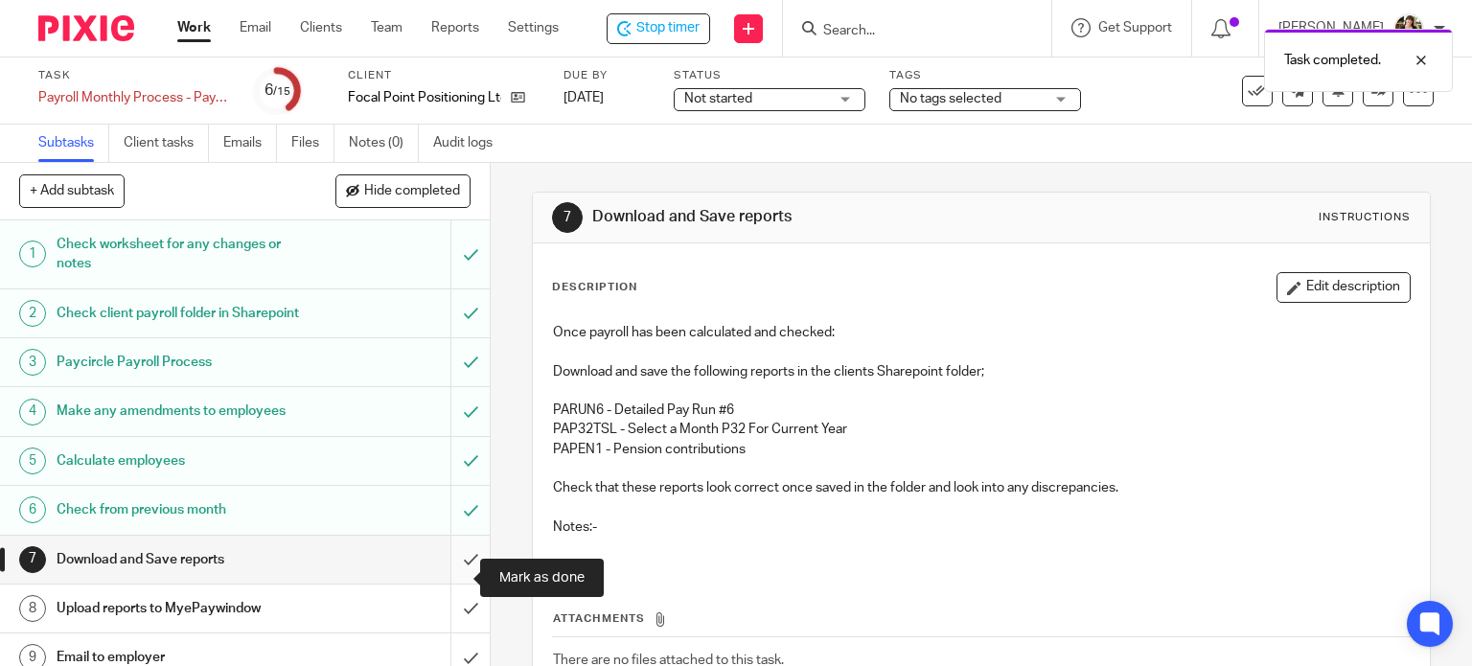
click at [451, 574] on input "submit" at bounding box center [245, 560] width 490 height 48
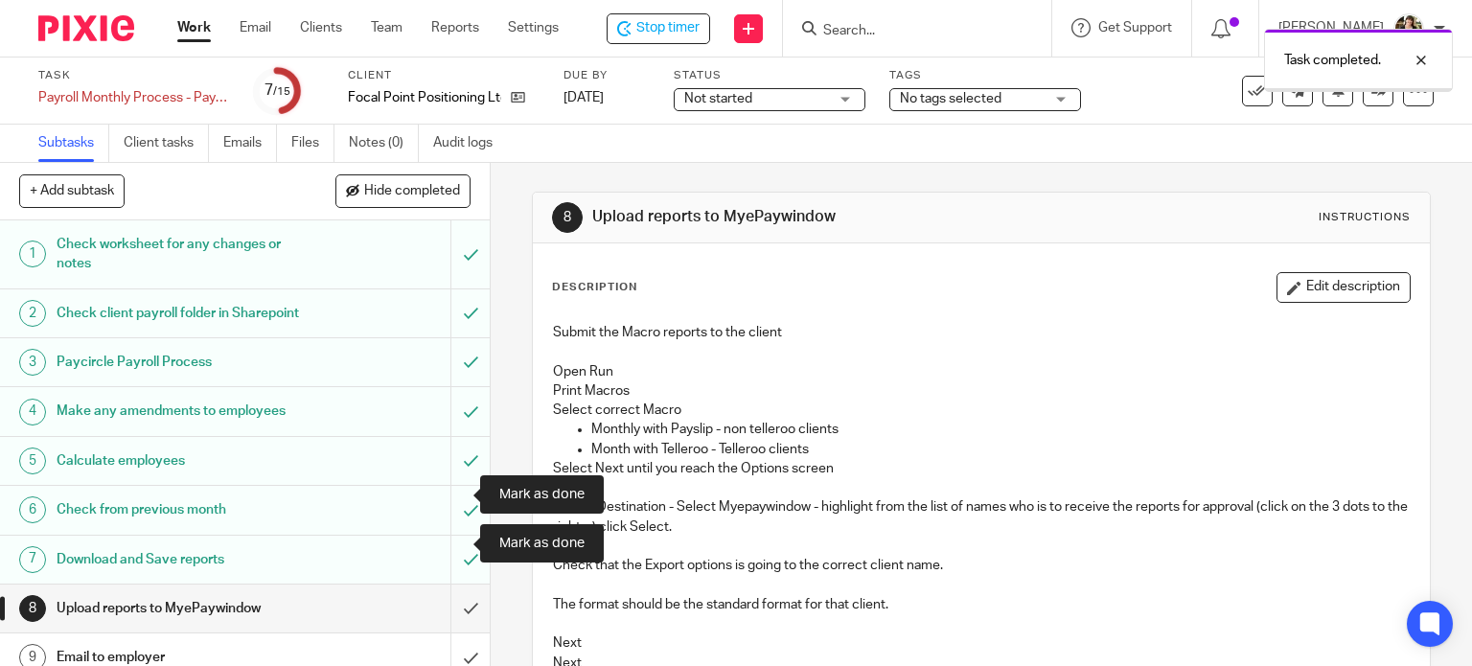
scroll to position [348, 0]
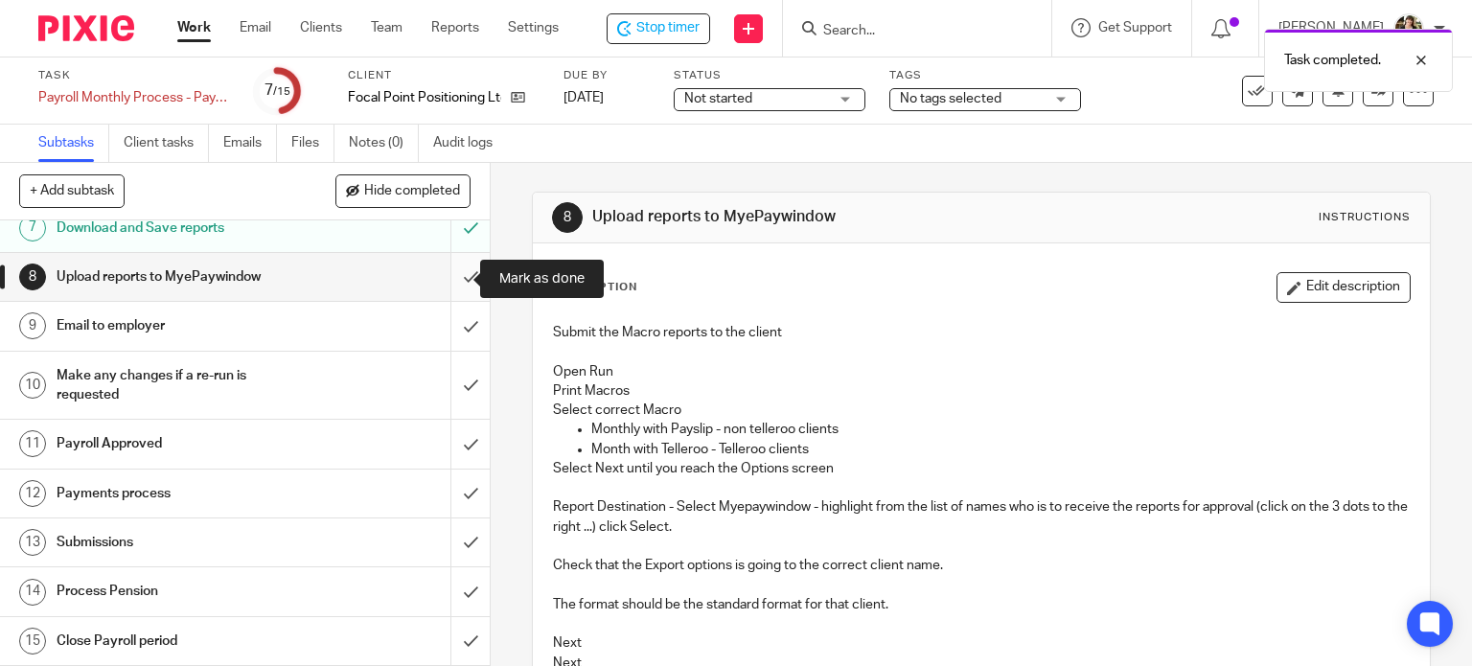
click at [443, 280] on input "submit" at bounding box center [245, 277] width 490 height 48
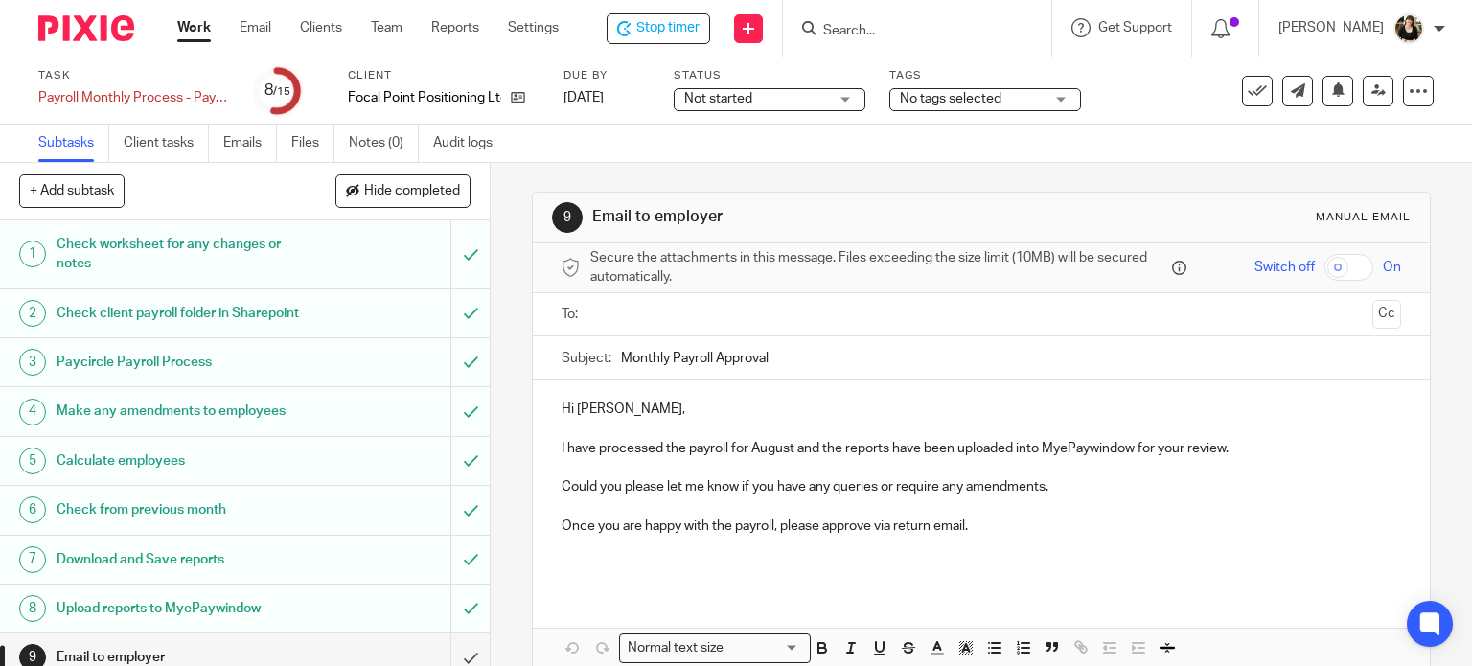
click at [745, 103] on span "Not started" at bounding box center [718, 98] width 68 height 13
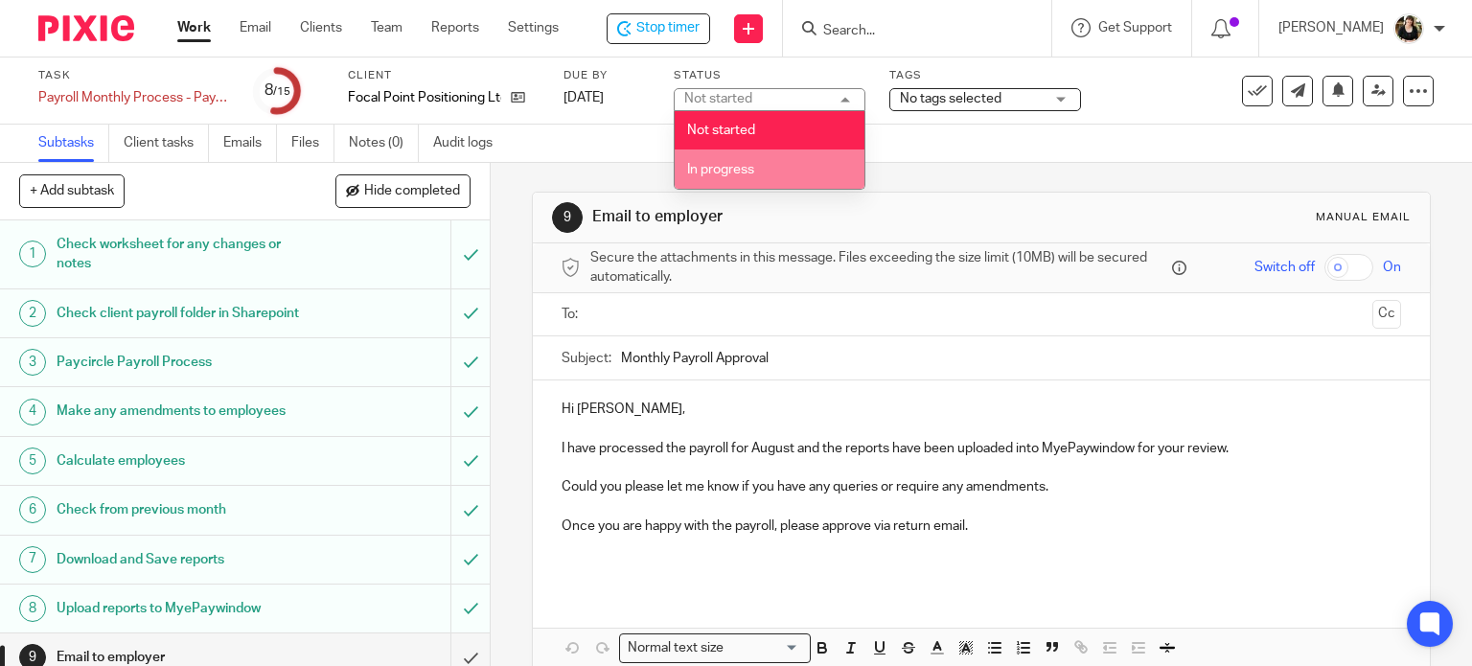
click at [743, 179] on li "In progress" at bounding box center [770, 169] width 190 height 39
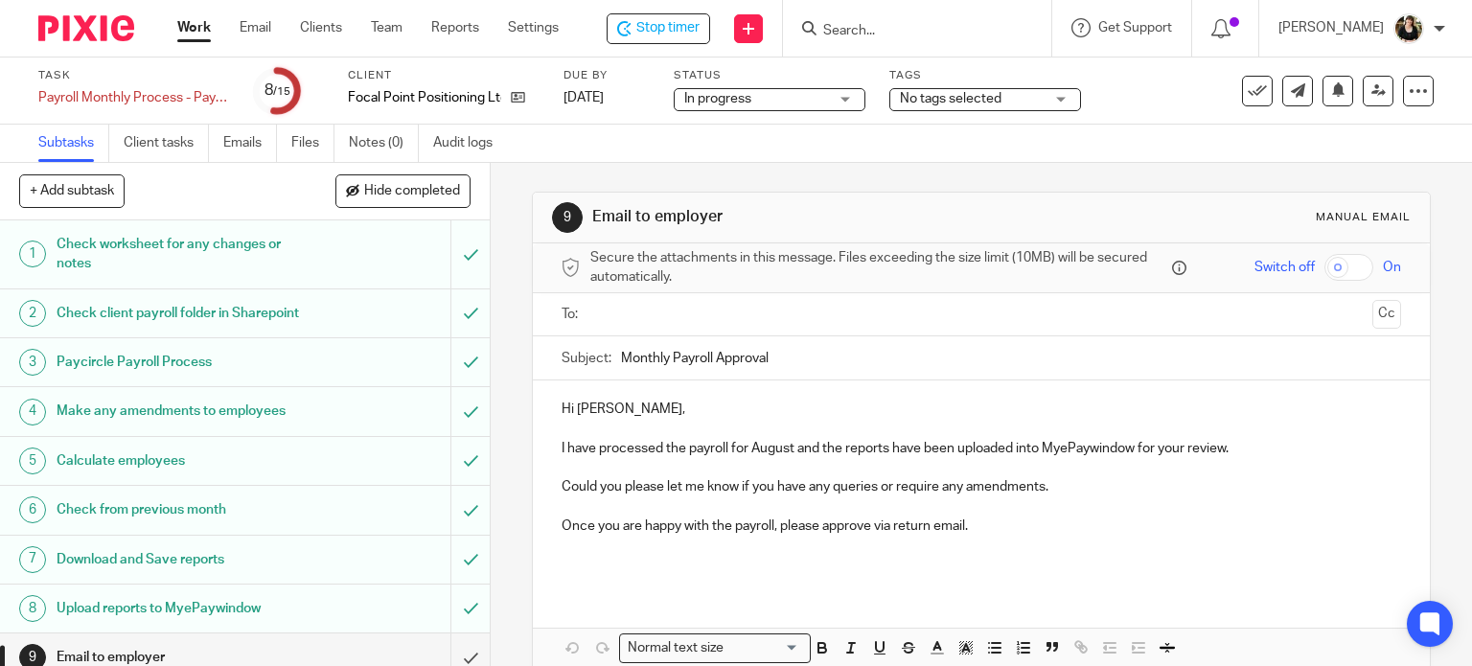
click at [916, 102] on span "No tags selected" at bounding box center [951, 98] width 102 height 13
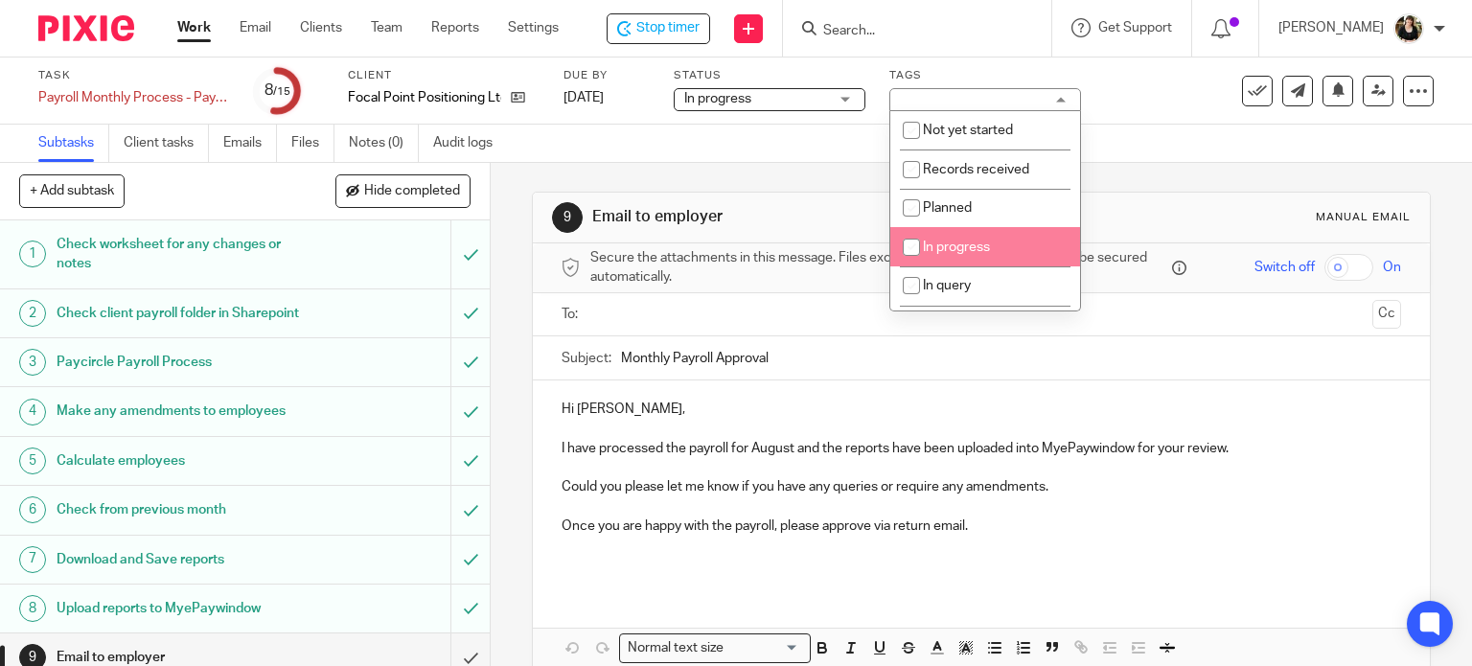
click at [967, 238] on li "In progress" at bounding box center [986, 246] width 190 height 39
checkbox input "true"
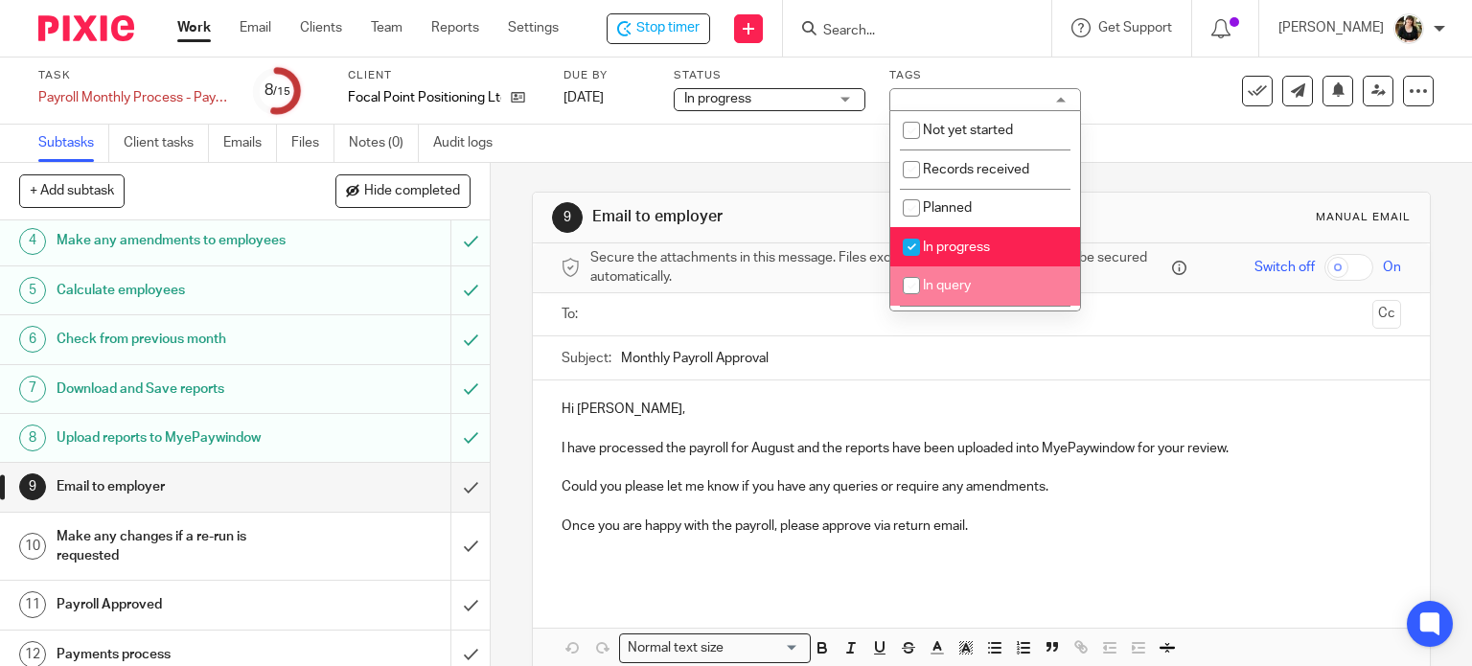
scroll to position [348, 0]
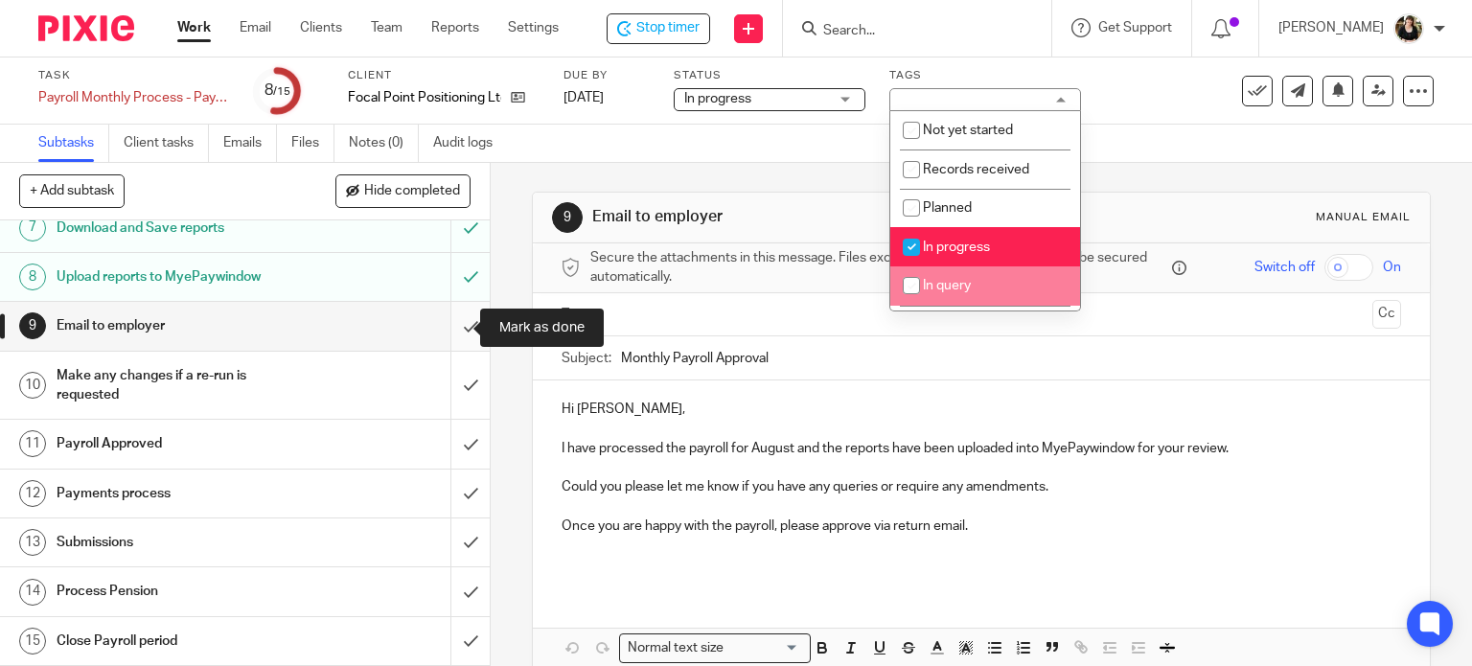
click at [455, 329] on input "submit" at bounding box center [245, 326] width 490 height 48
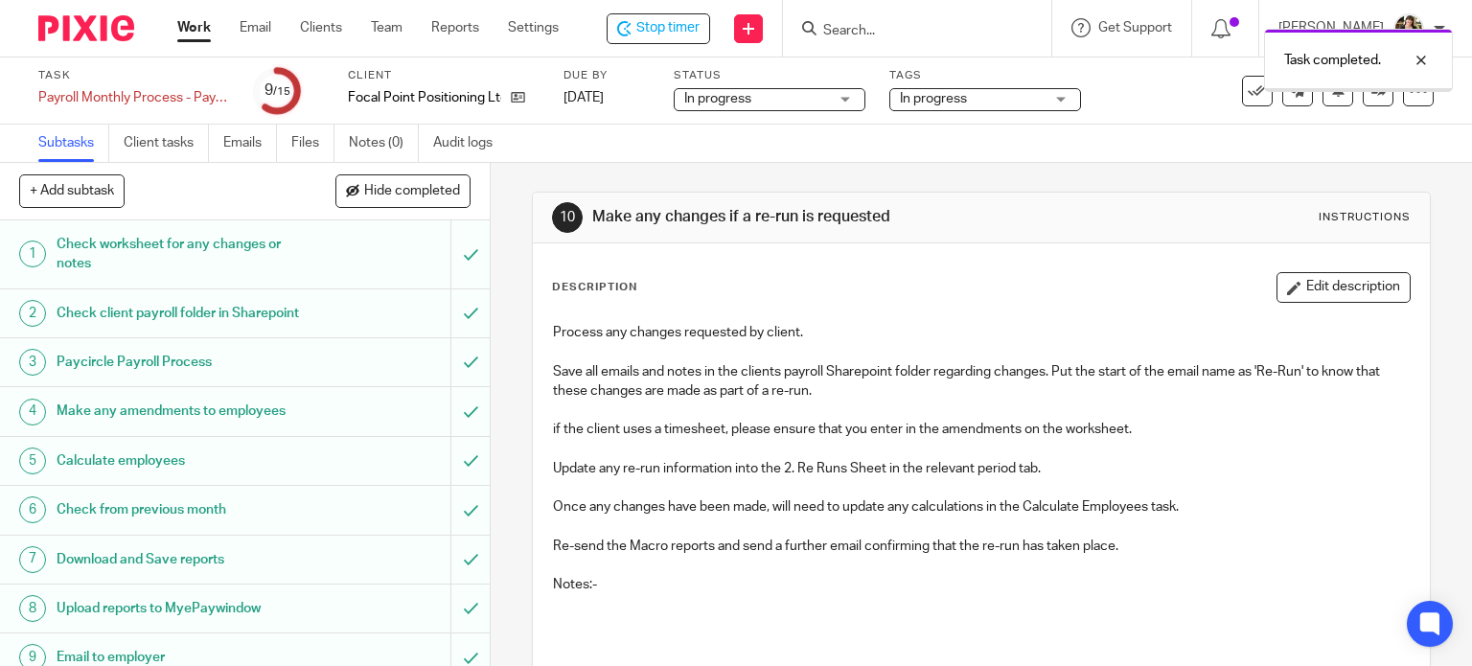
scroll to position [348, 0]
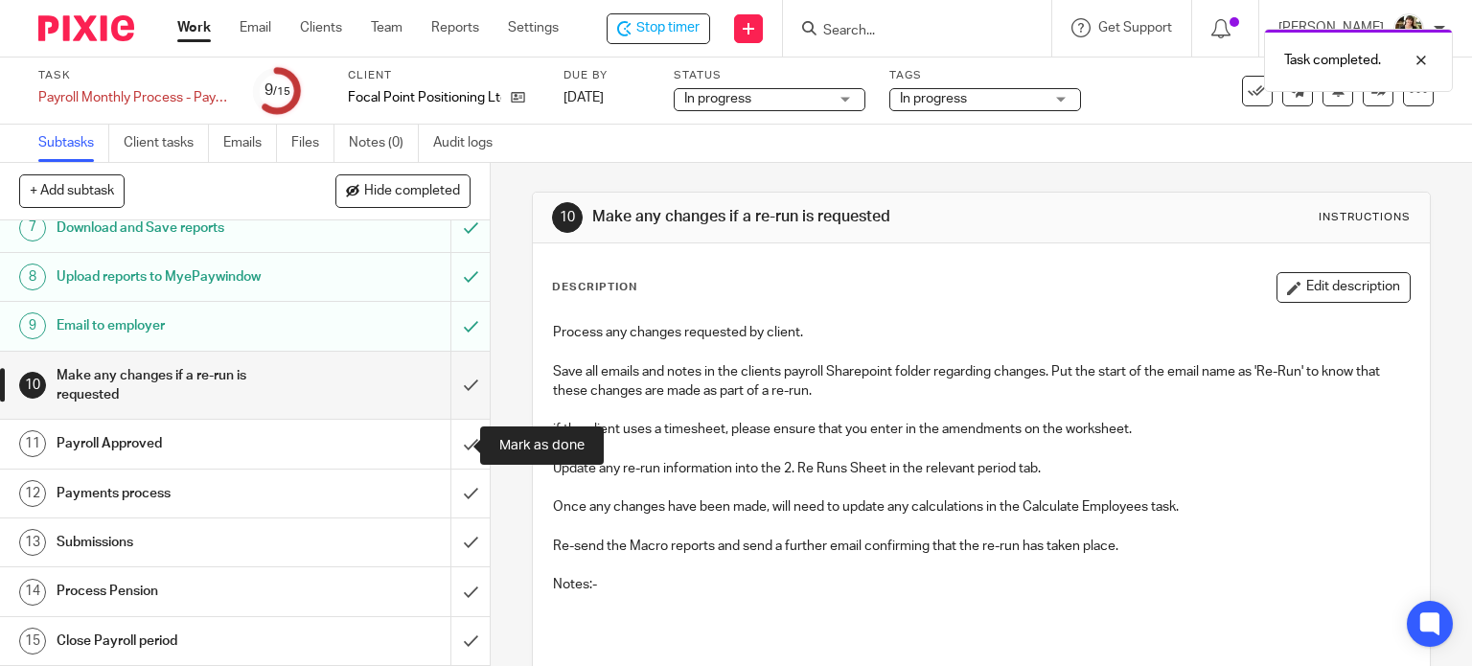
click at [471, 445] on div "1 Check worksheet for any changes or notes 2 Check client payroll folder in Sha…" at bounding box center [245, 443] width 490 height 446
click at [455, 445] on input "submit" at bounding box center [245, 444] width 490 height 48
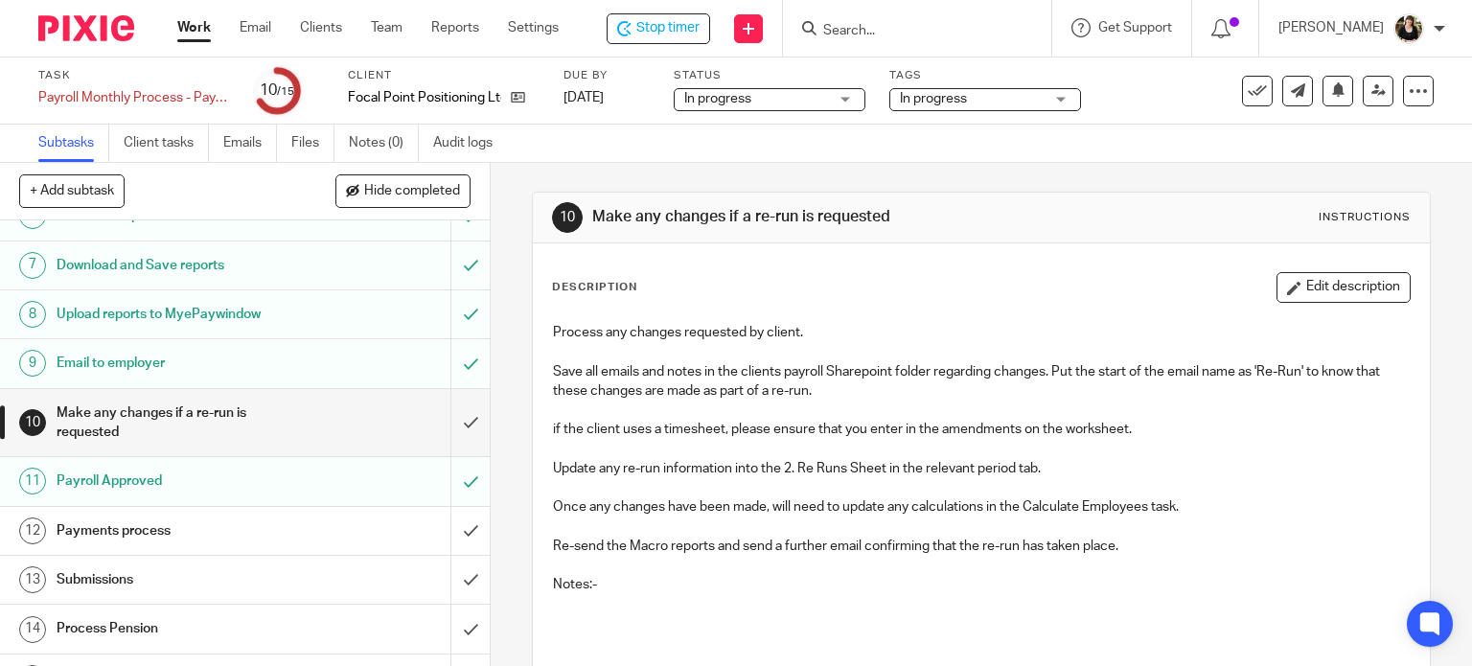
scroll to position [348, 0]
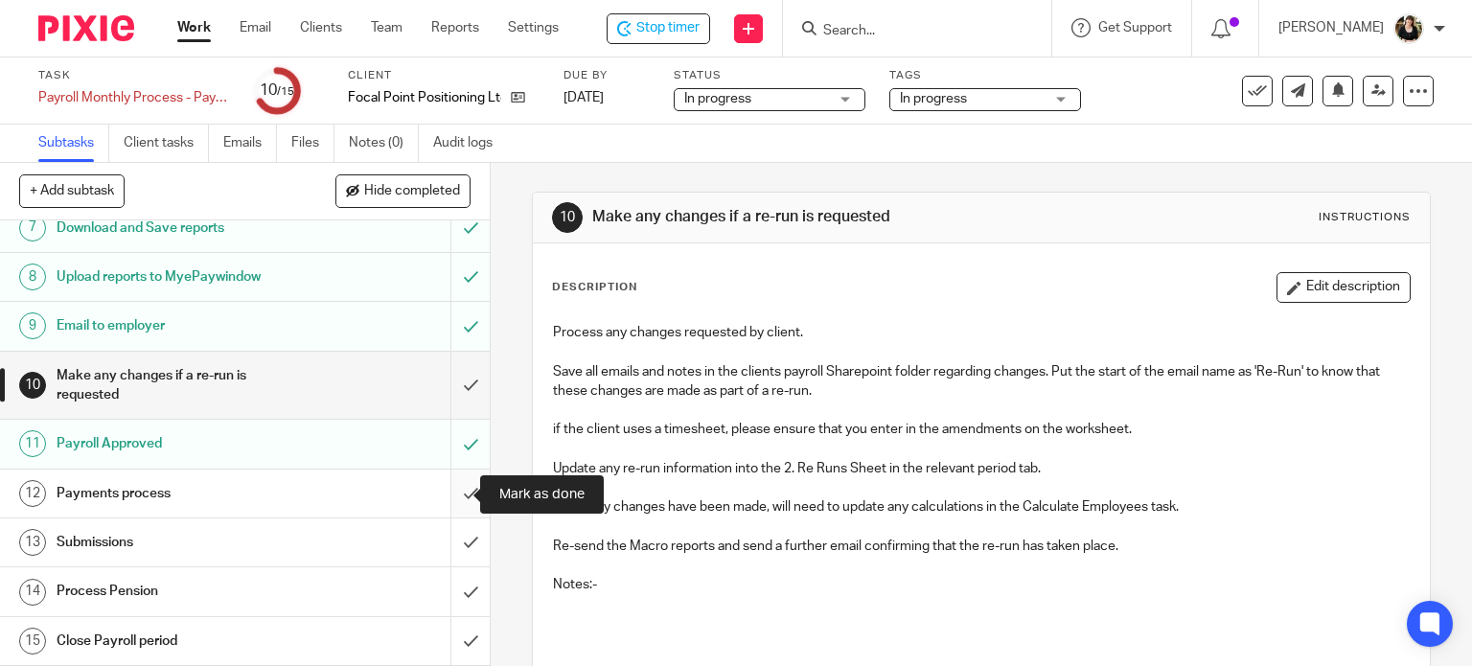
click at [456, 490] on input "submit" at bounding box center [245, 494] width 490 height 48
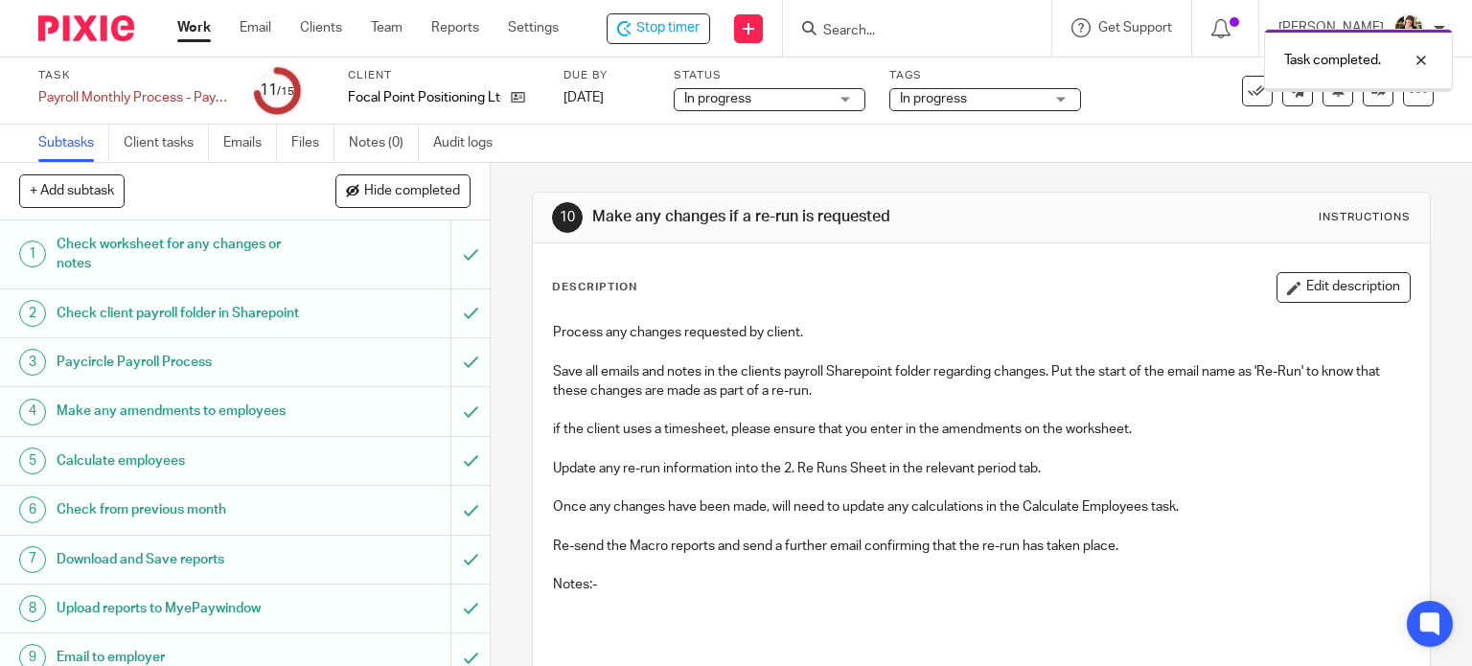
scroll to position [348, 0]
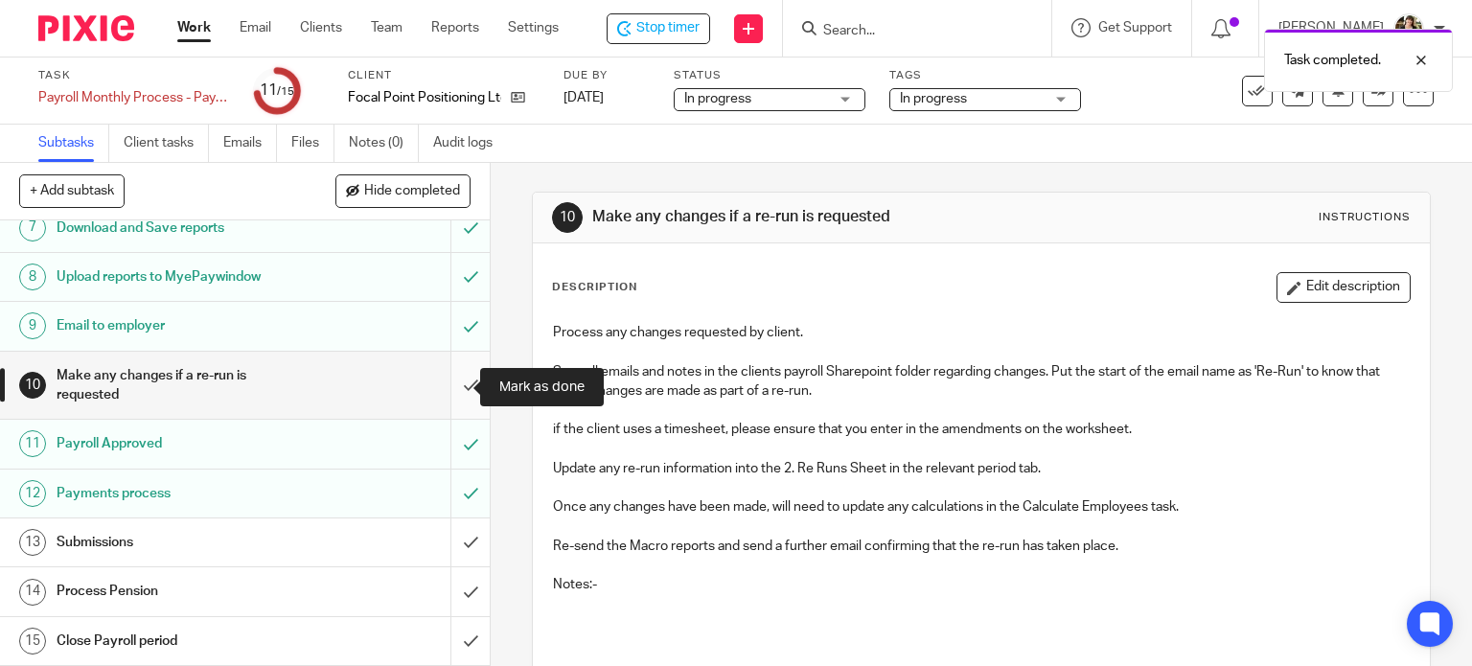
click at [449, 381] on input "submit" at bounding box center [245, 386] width 490 height 68
